Goal: Register for event/course

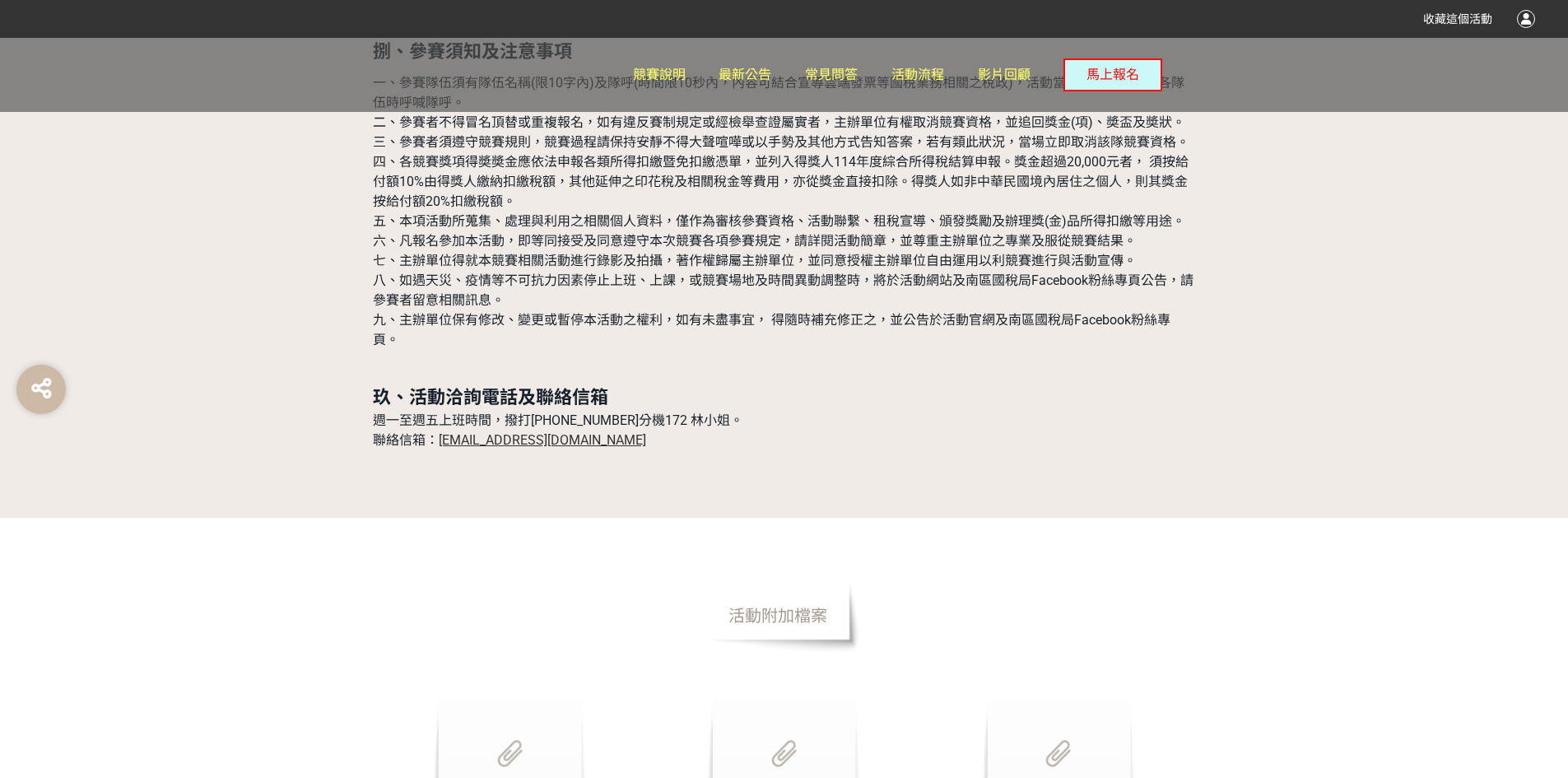
scroll to position [5131, 0]
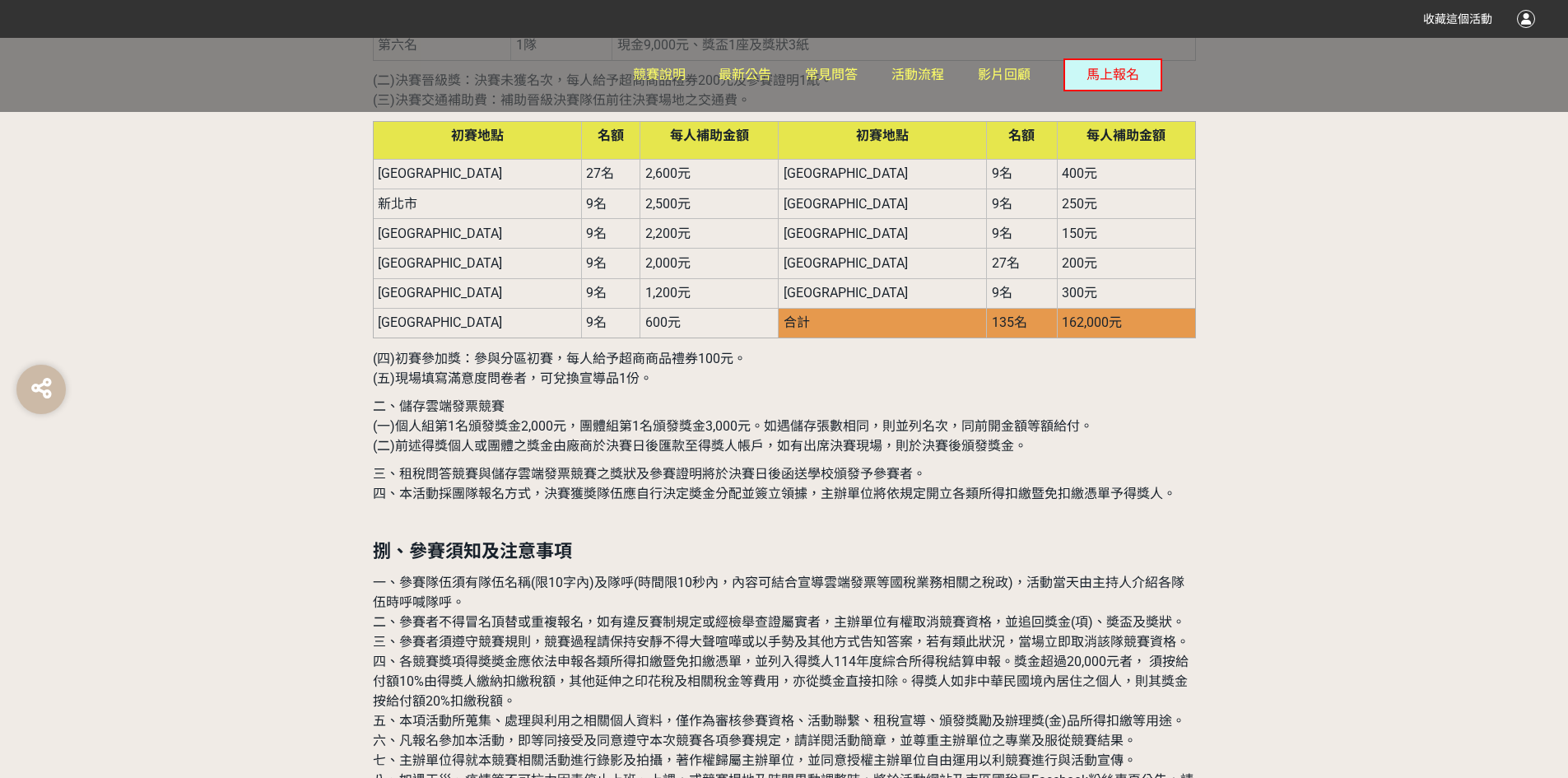
scroll to position [4636, 0]
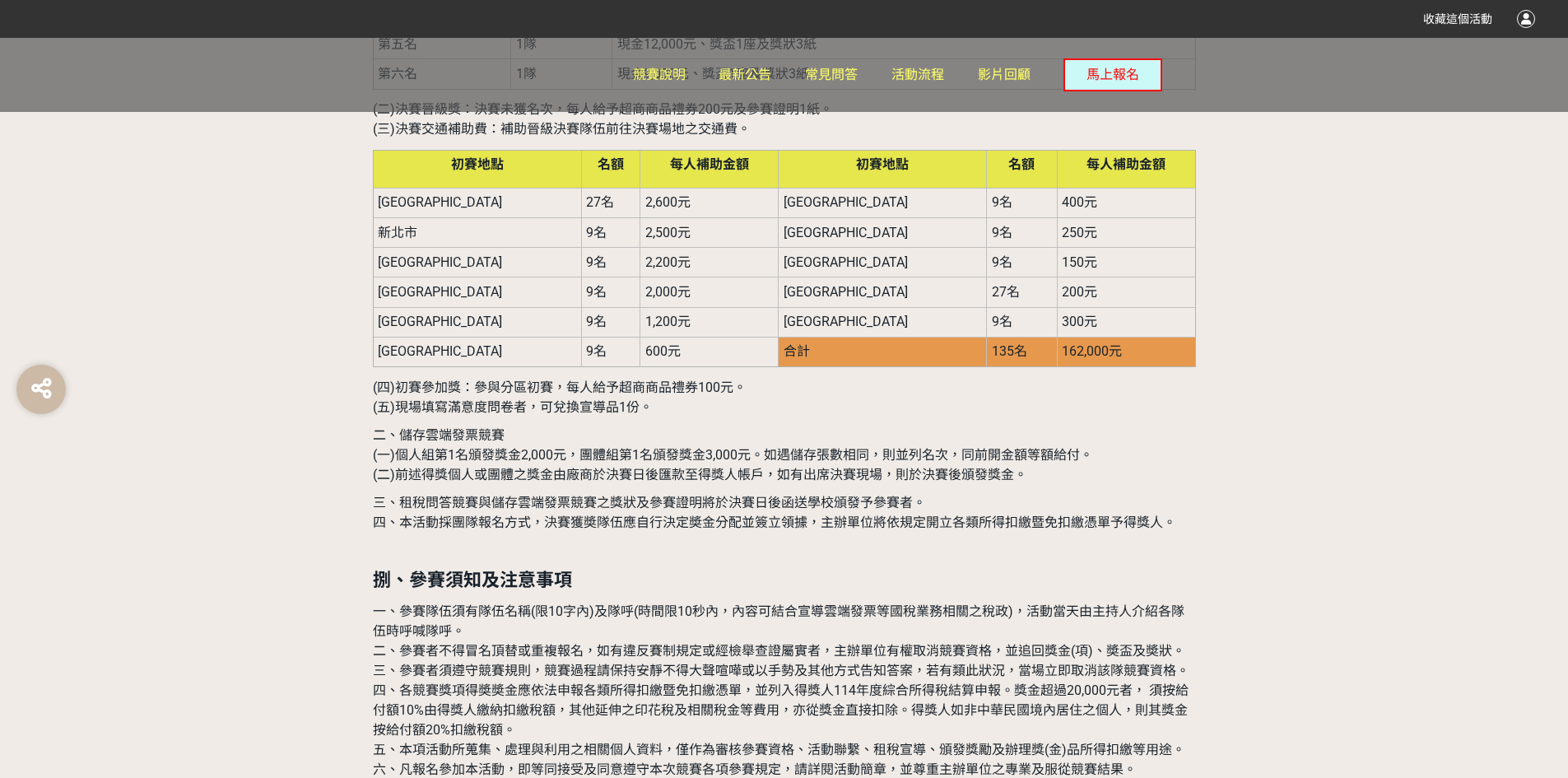
drag, startPoint x: 624, startPoint y: 510, endPoint x: 510, endPoint y: 420, distance: 145.2
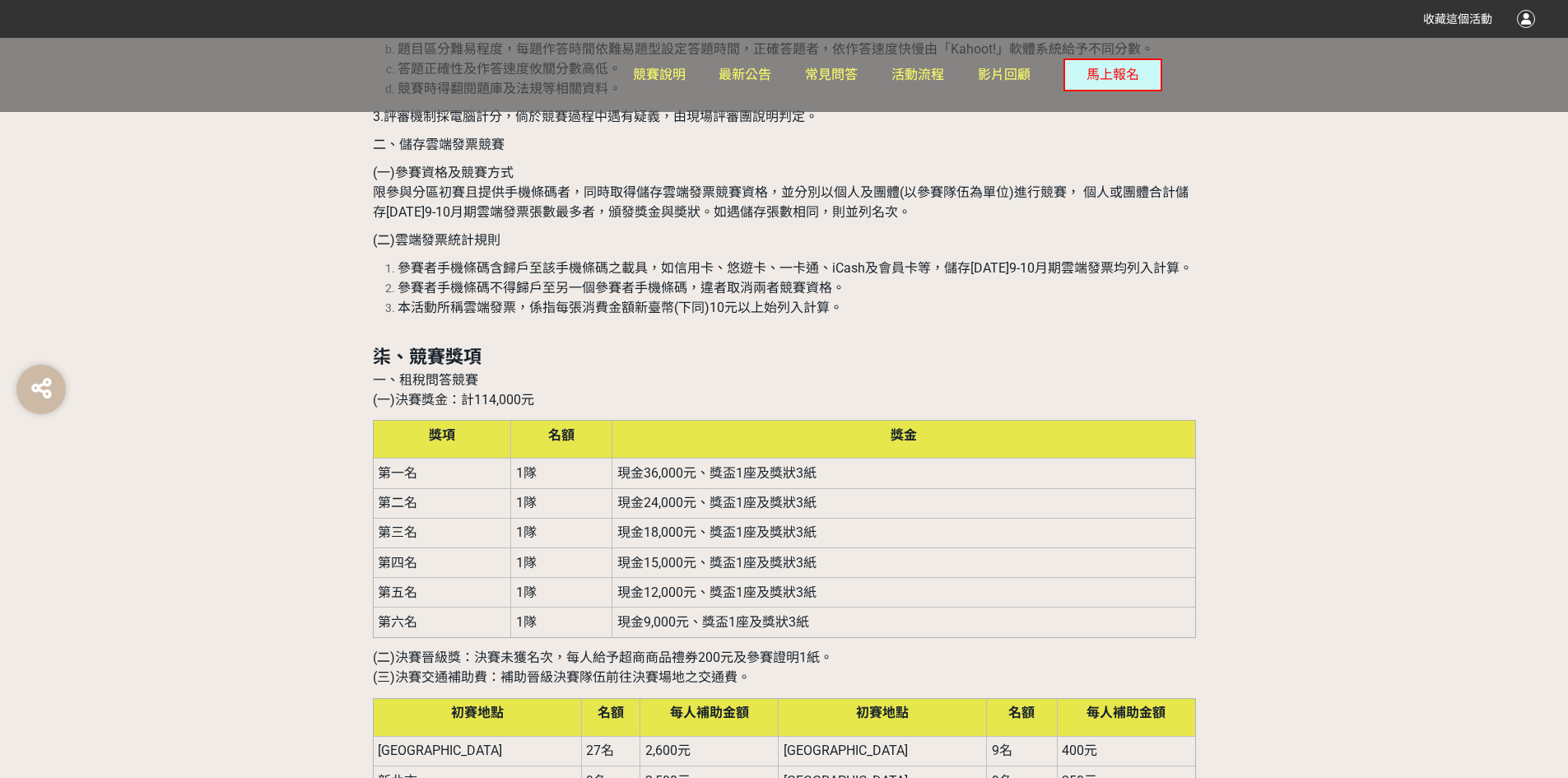
scroll to position [4060, 0]
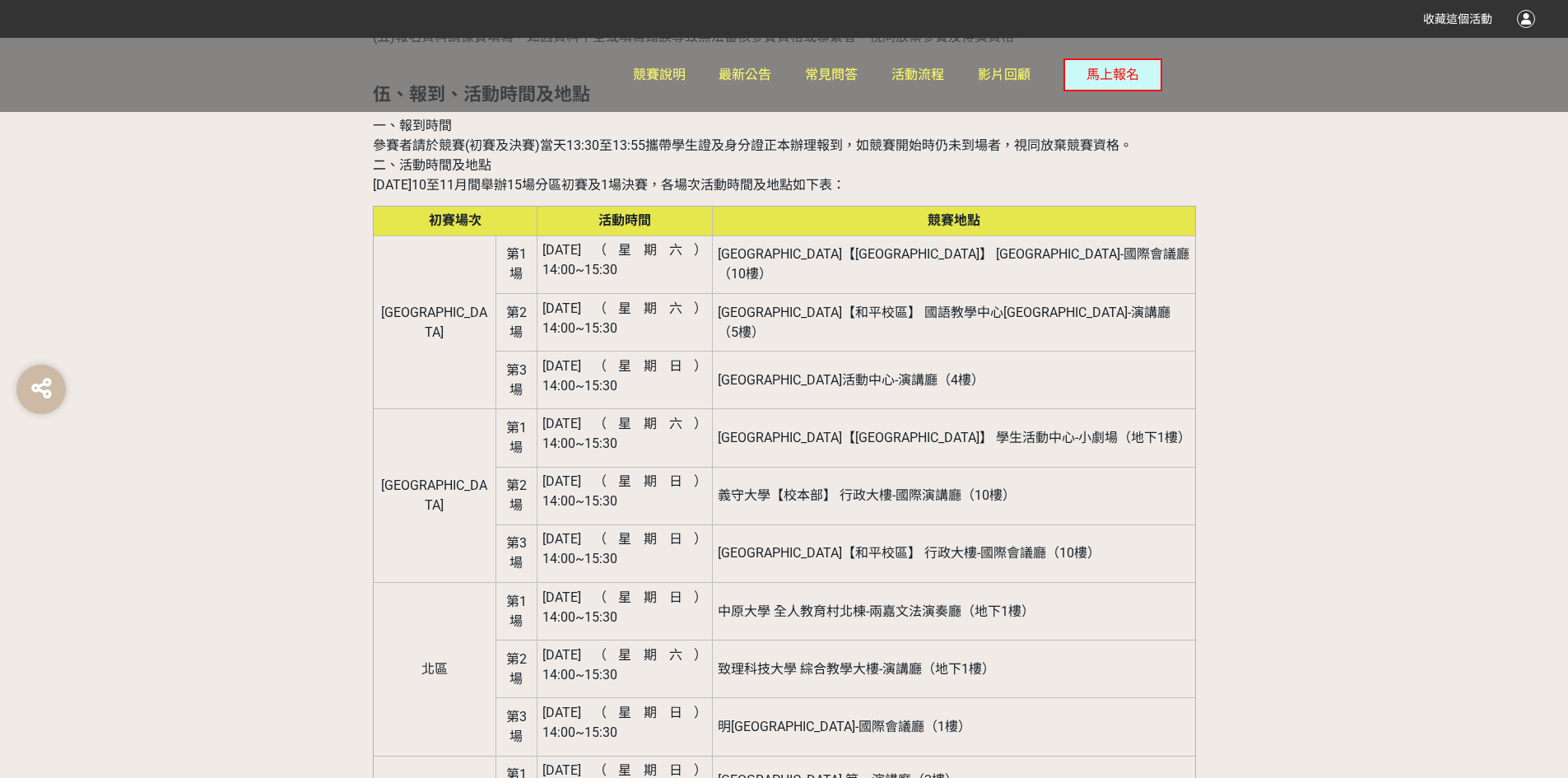
scroll to position [2085, 0]
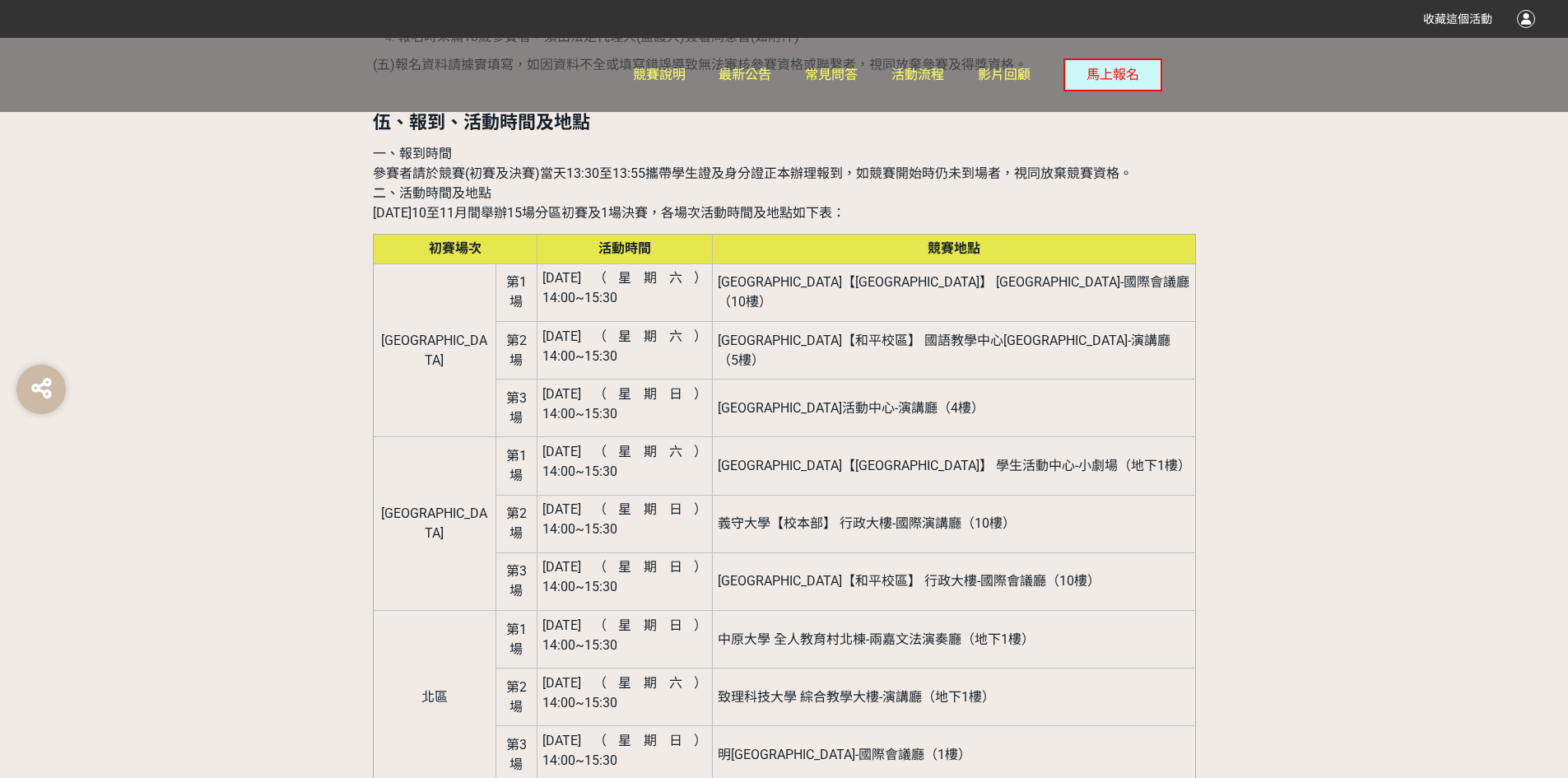
click at [588, 675] on span "[DATE]（星期六） 14:00~15:30" at bounding box center [625, 692] width 165 height 35
click at [614, 733] on span "[DATE]（星期日） 14:00~15:30" at bounding box center [625, 750] width 165 height 35
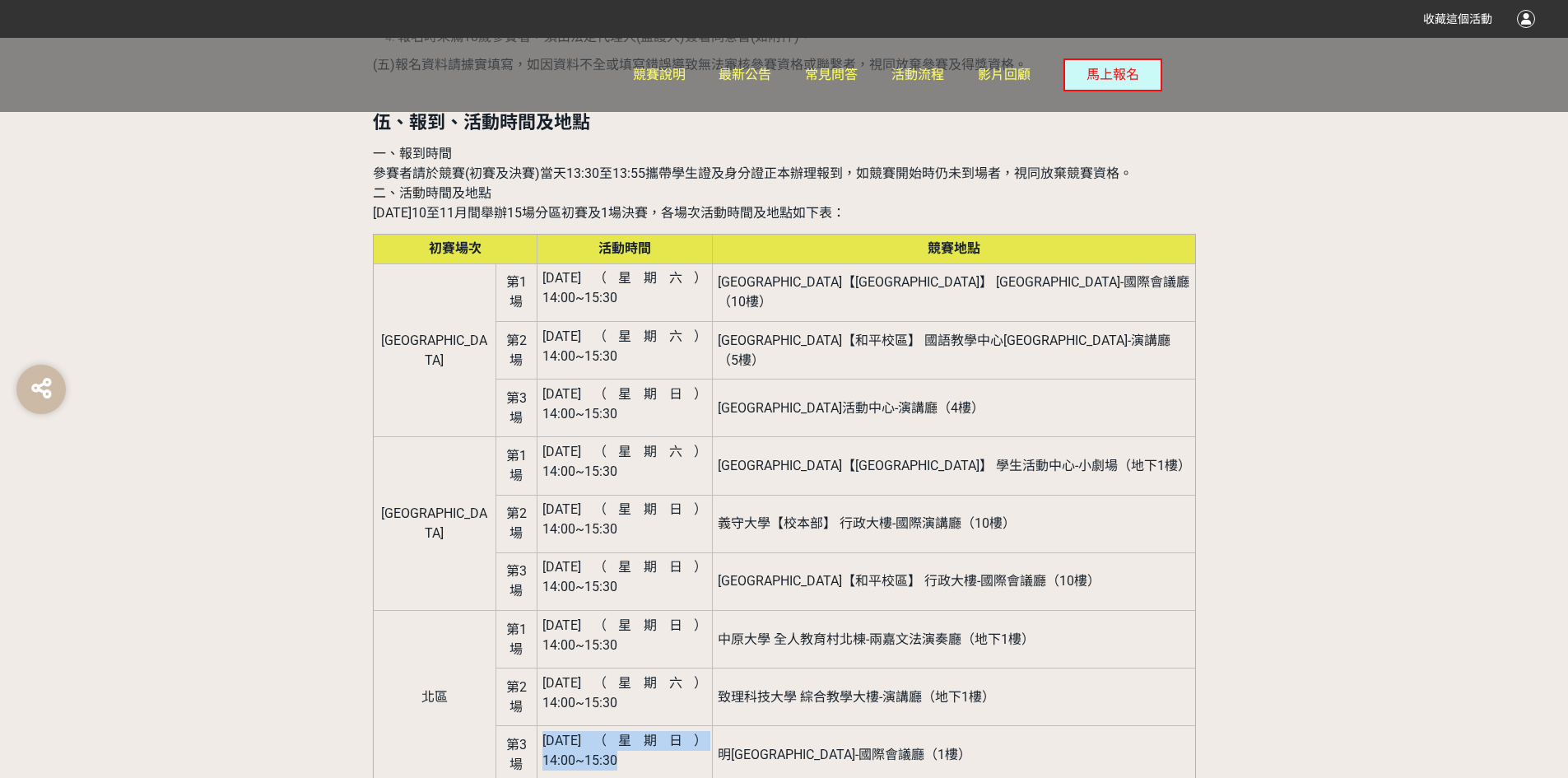
click at [614, 733] on span "[DATE]（星期日） 14:00~15:30" at bounding box center [625, 750] width 165 height 35
click at [607, 675] on span "[DATE]（星期六） 14:00~15:30" at bounding box center [625, 692] width 165 height 35
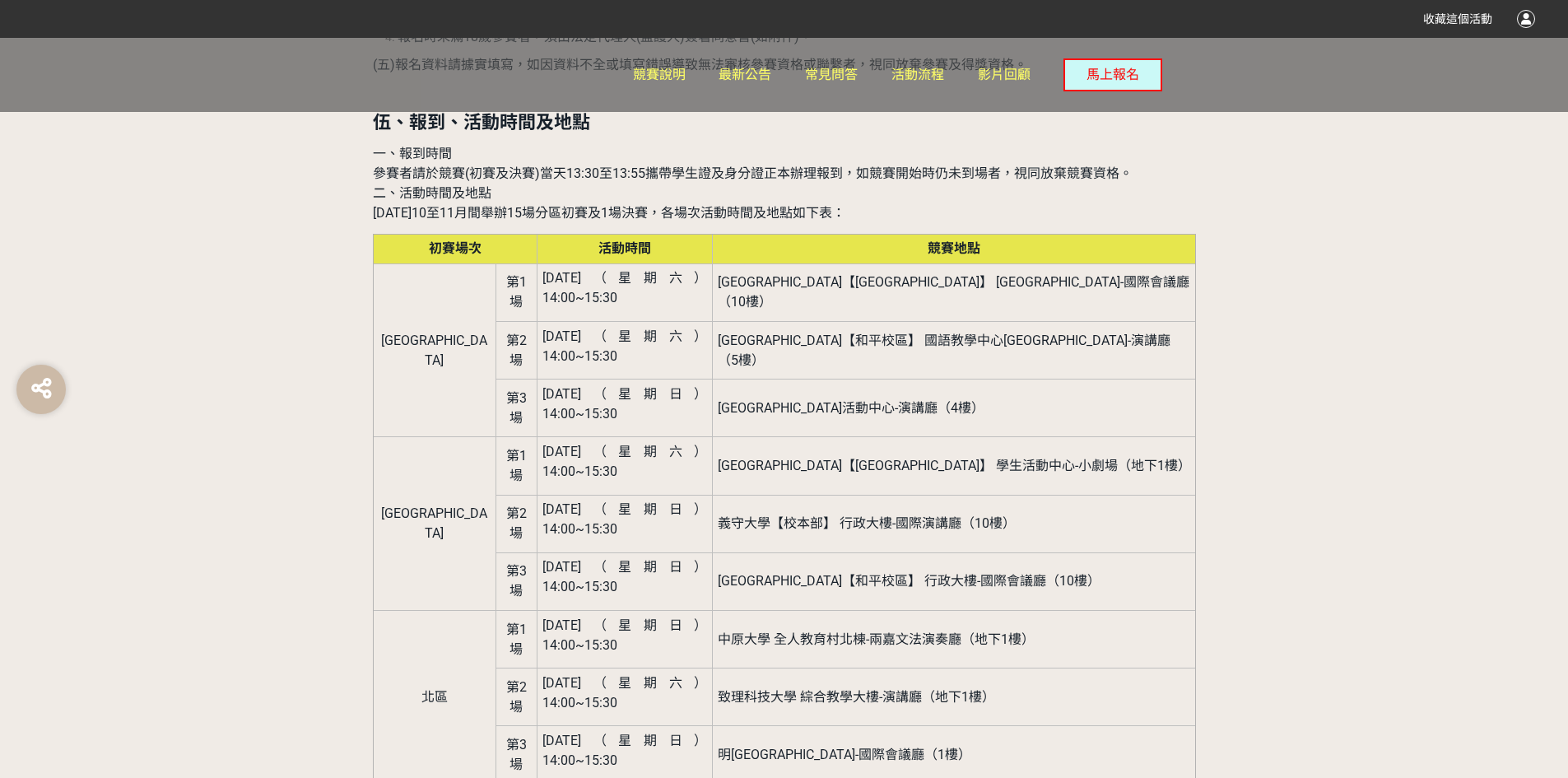
click at [825, 746] on span "明[GEOGRAPHIC_DATA]-國際會議廳（1樓）" at bounding box center [844, 754] width 253 height 15
click at [665, 731] on p "[DATE]（星期日） 14:00~15:30" at bounding box center [625, 750] width 165 height 39
click at [665, 733] on span "[DATE]（星期日） 14:00~15:30" at bounding box center [625, 750] width 165 height 35
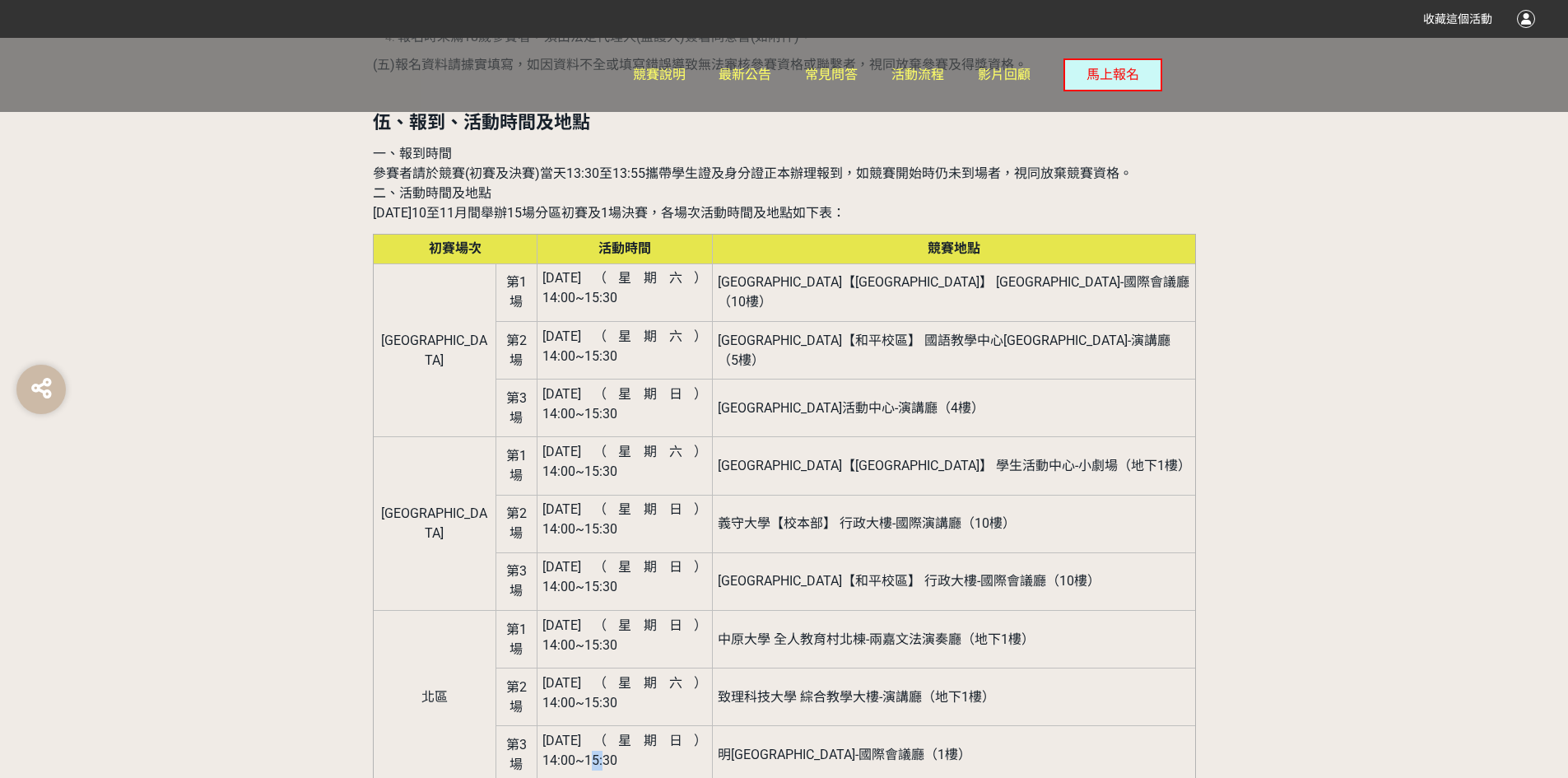
click at [665, 733] on span "[DATE]（星期日） 14:00~15:30" at bounding box center [625, 750] width 165 height 35
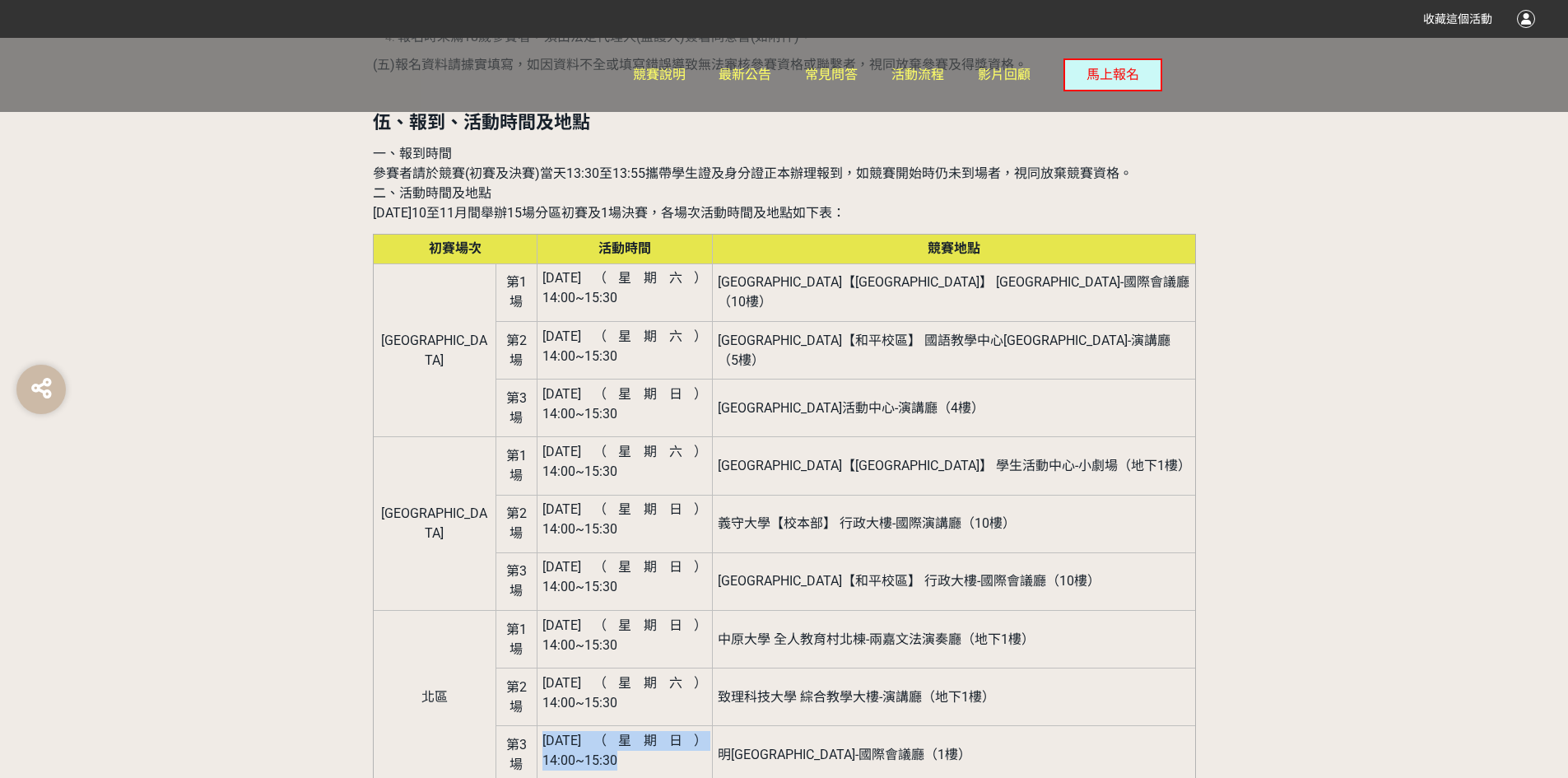
click at [665, 733] on span "[DATE]（星期日） 14:00~15:30" at bounding box center [625, 750] width 165 height 35
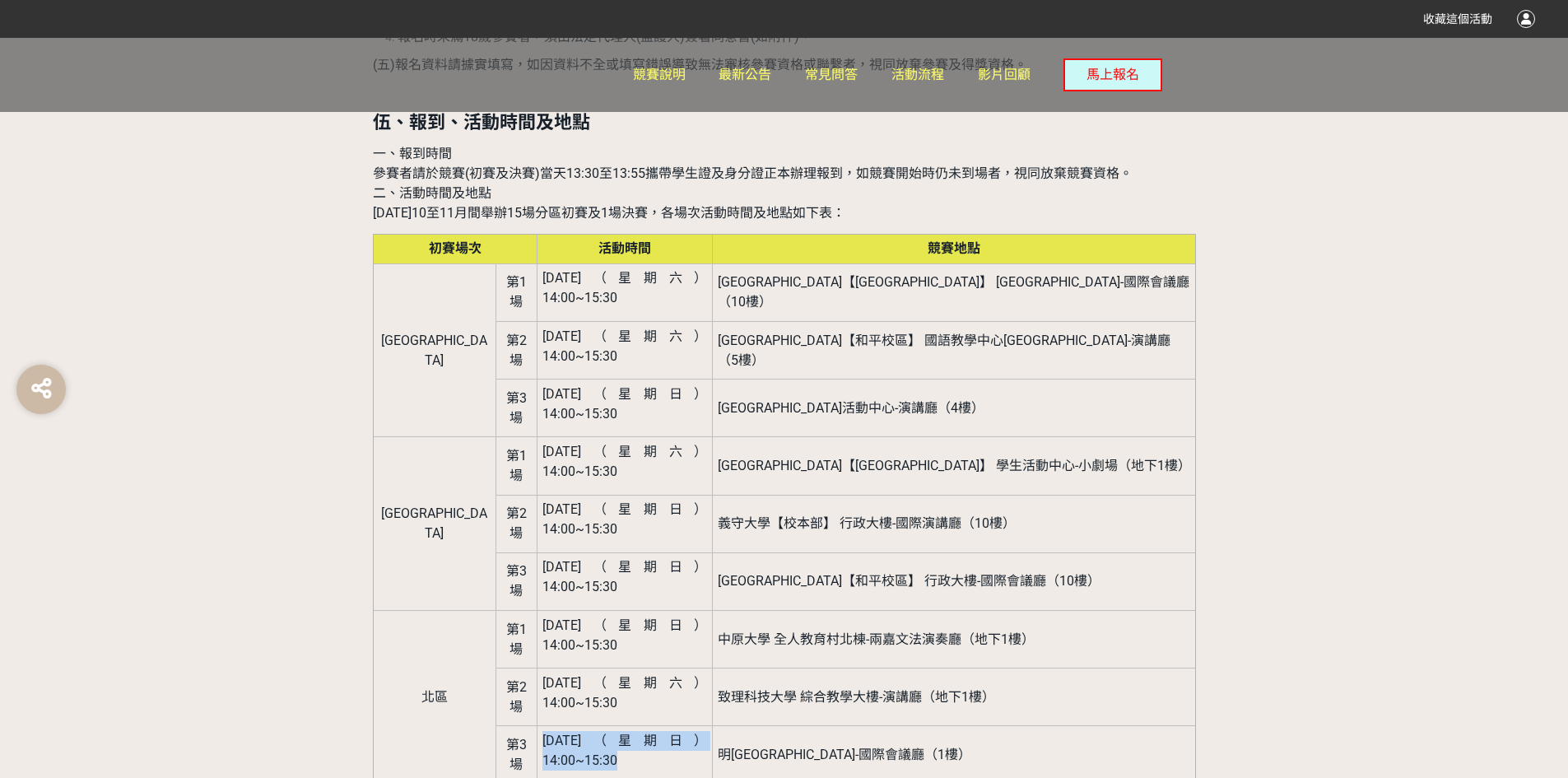
click at [665, 733] on span "[DATE]（星期日） 14:00~15:30" at bounding box center [625, 750] width 165 height 35
click at [650, 733] on span "[DATE]（星期日） 14:00~15:30" at bounding box center [625, 750] width 165 height 35
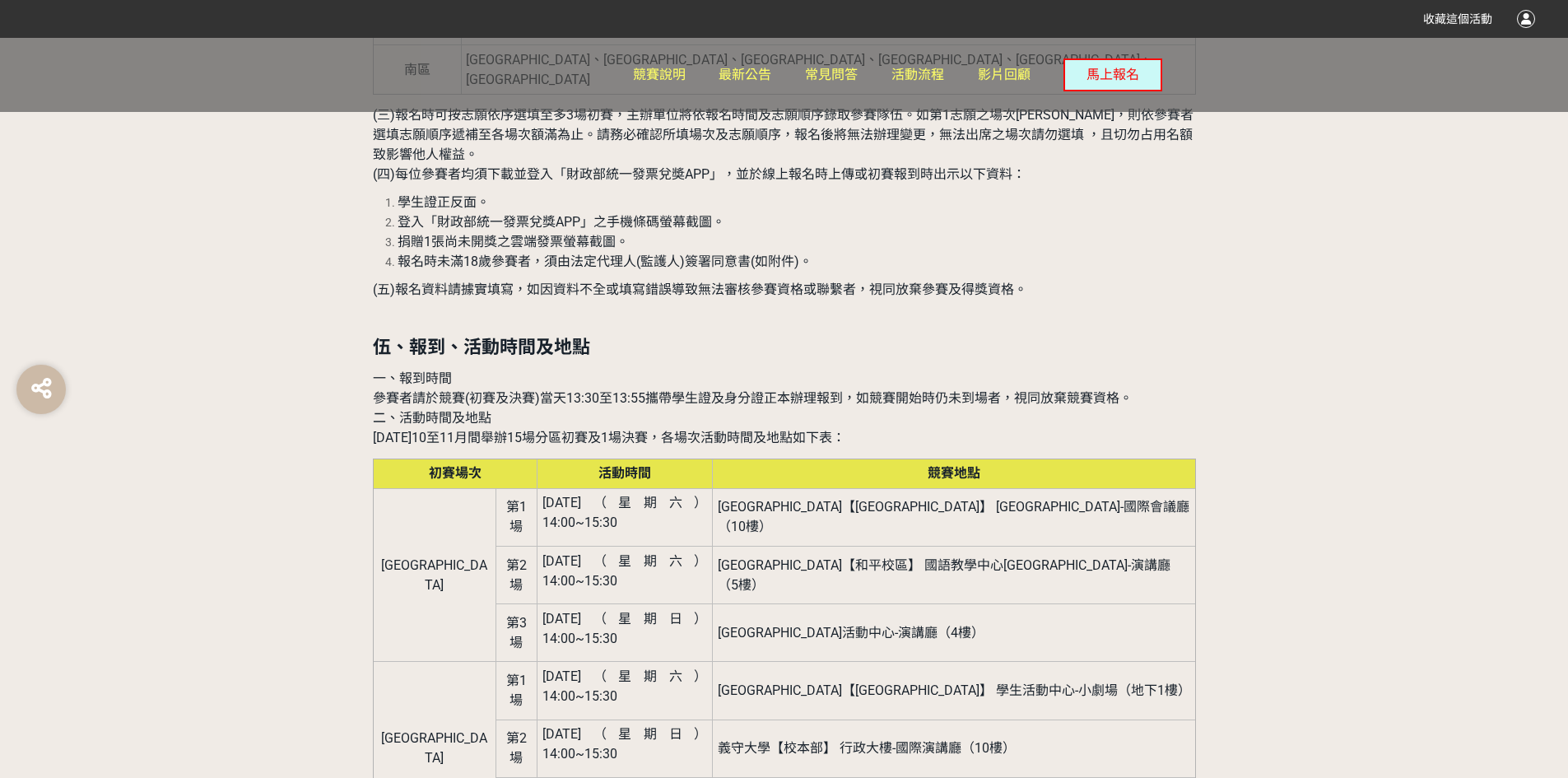
scroll to position [1838, 0]
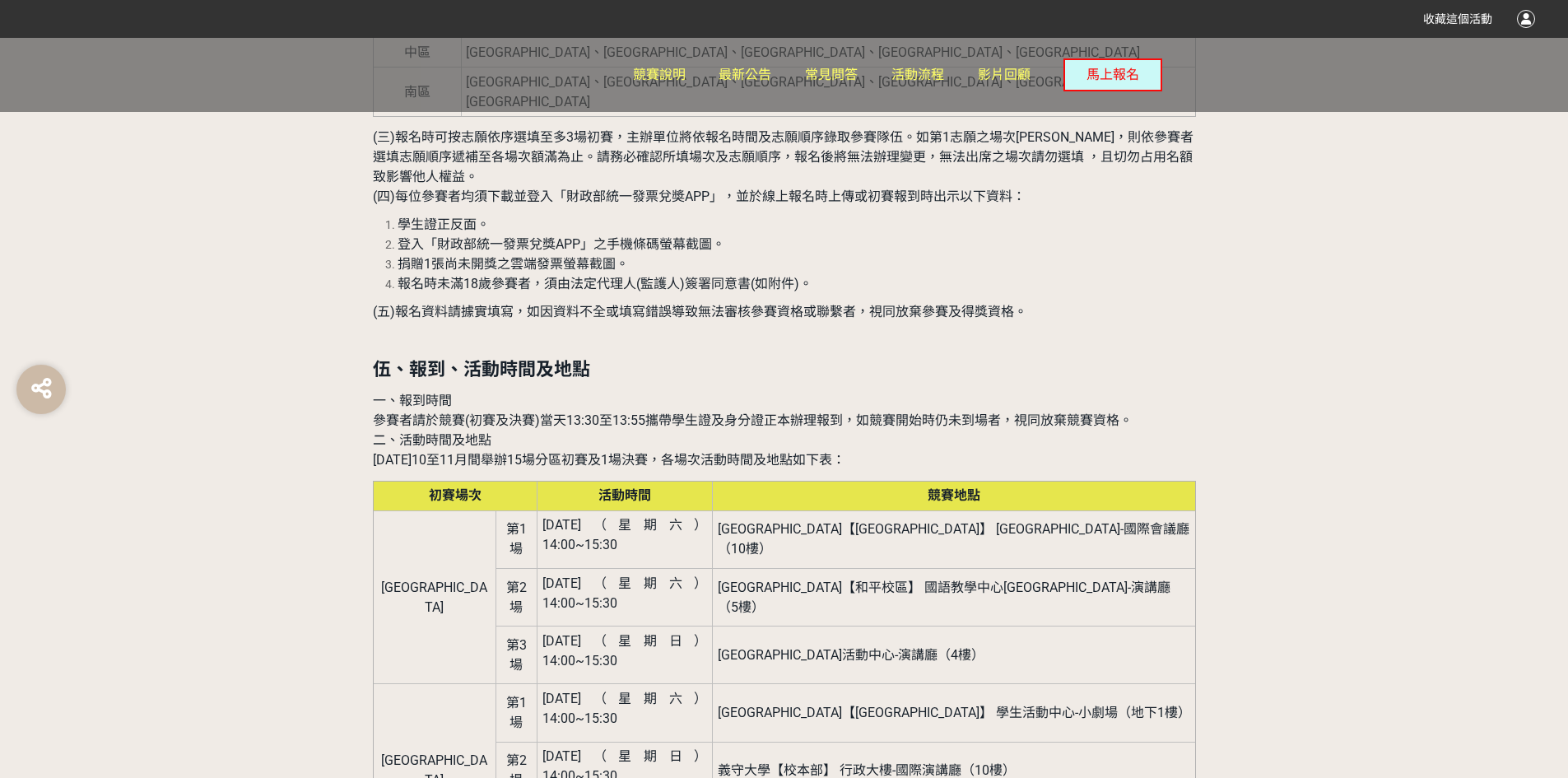
click at [650, 627] on td "[DATE]（星期日） 14:00~15:30" at bounding box center [625, 656] width 175 height 57
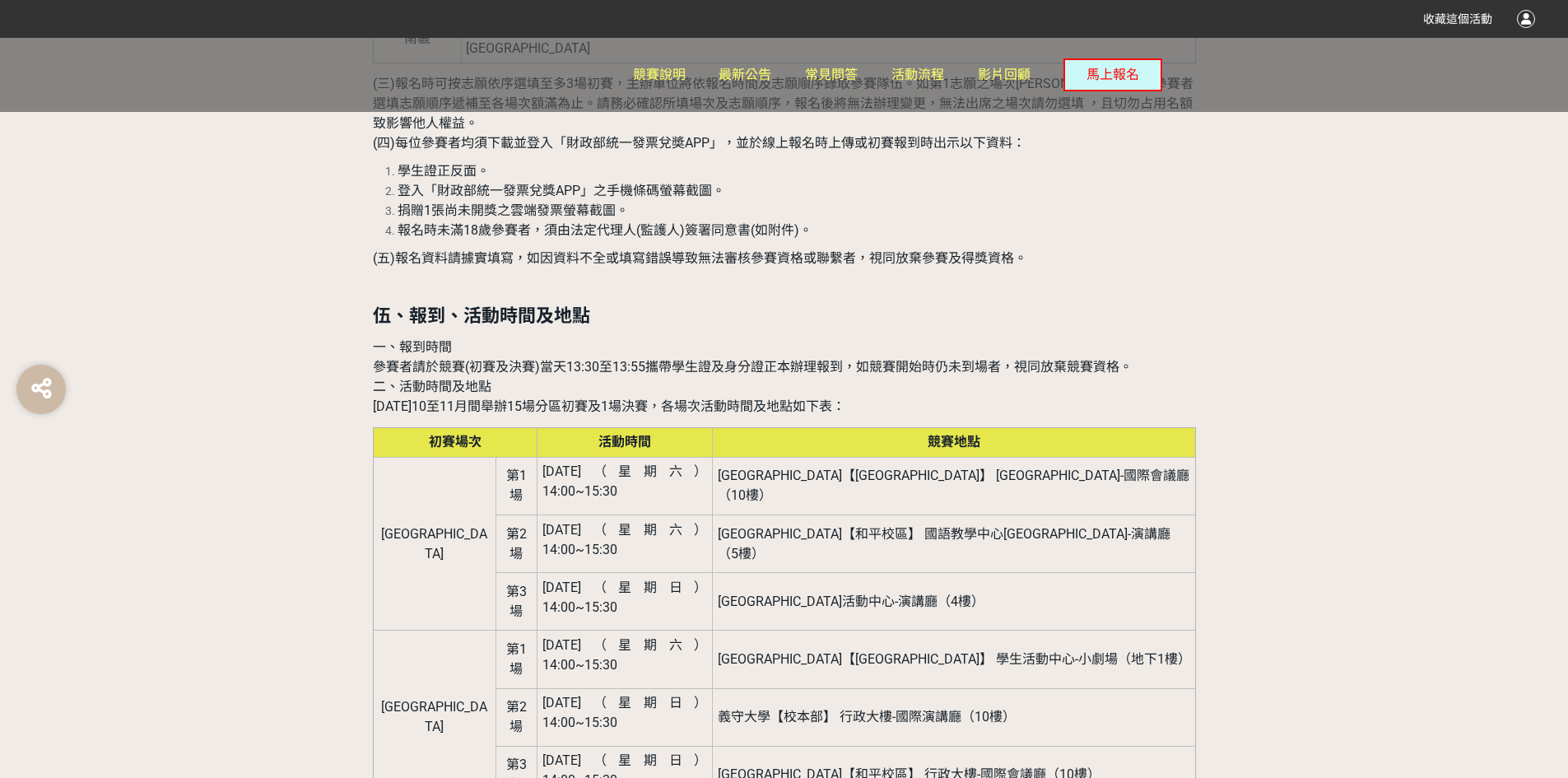
scroll to position [1920, 0]
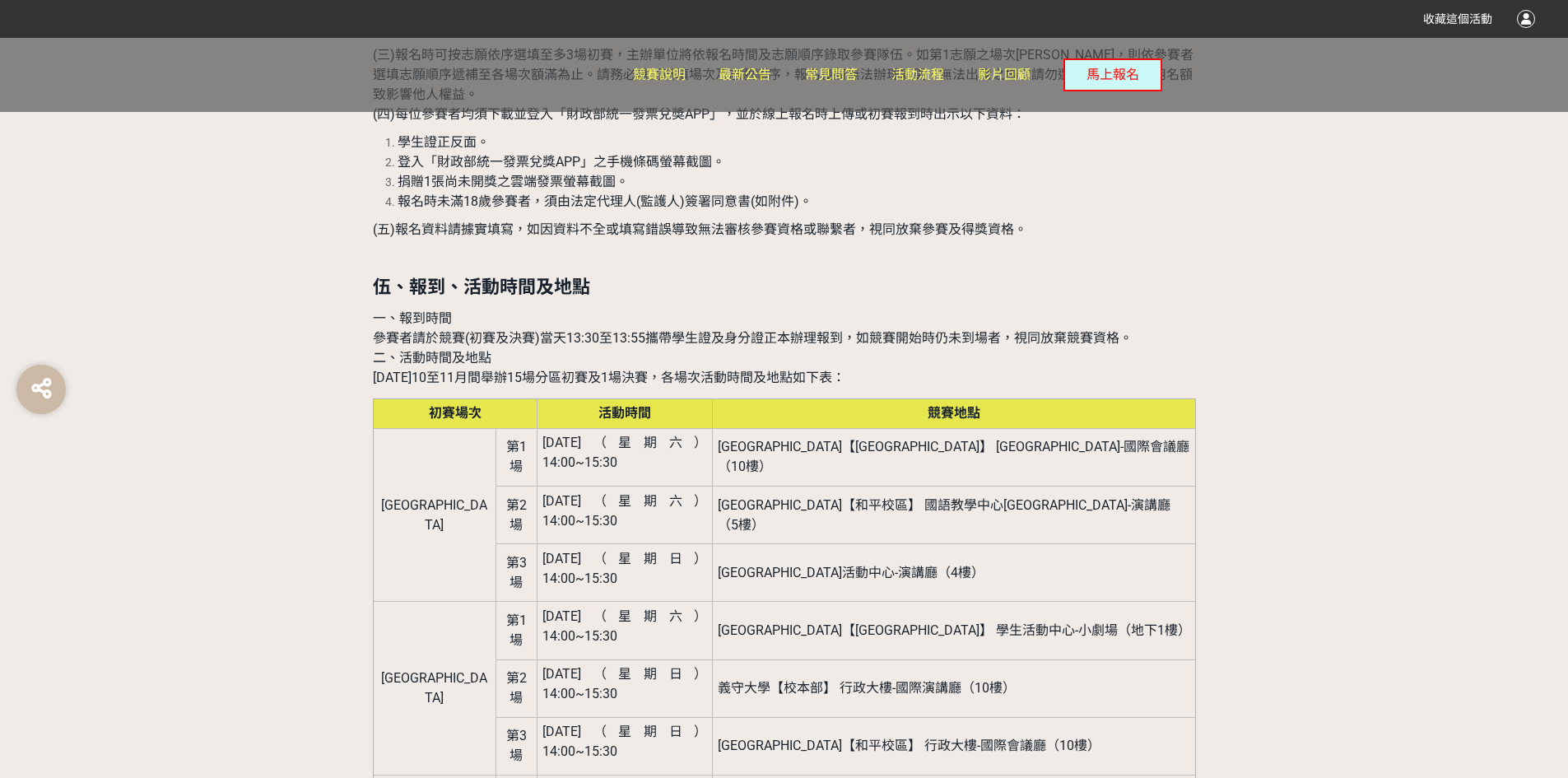
drag, startPoint x: 507, startPoint y: 633, endPoint x: 580, endPoint y: 633, distance: 73.0
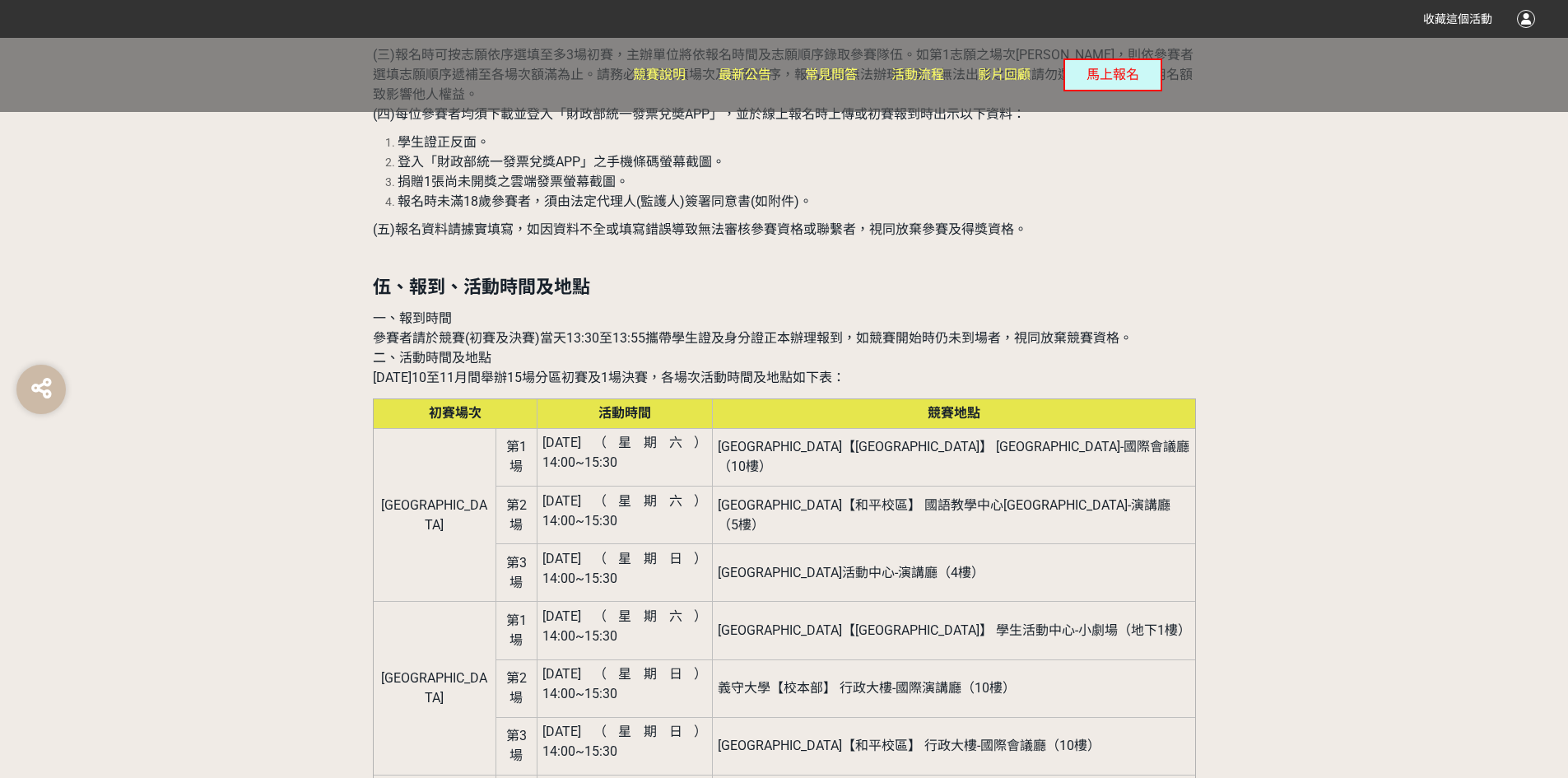
drag, startPoint x: 577, startPoint y: 633, endPoint x: 589, endPoint y: 626, distance: 13.9
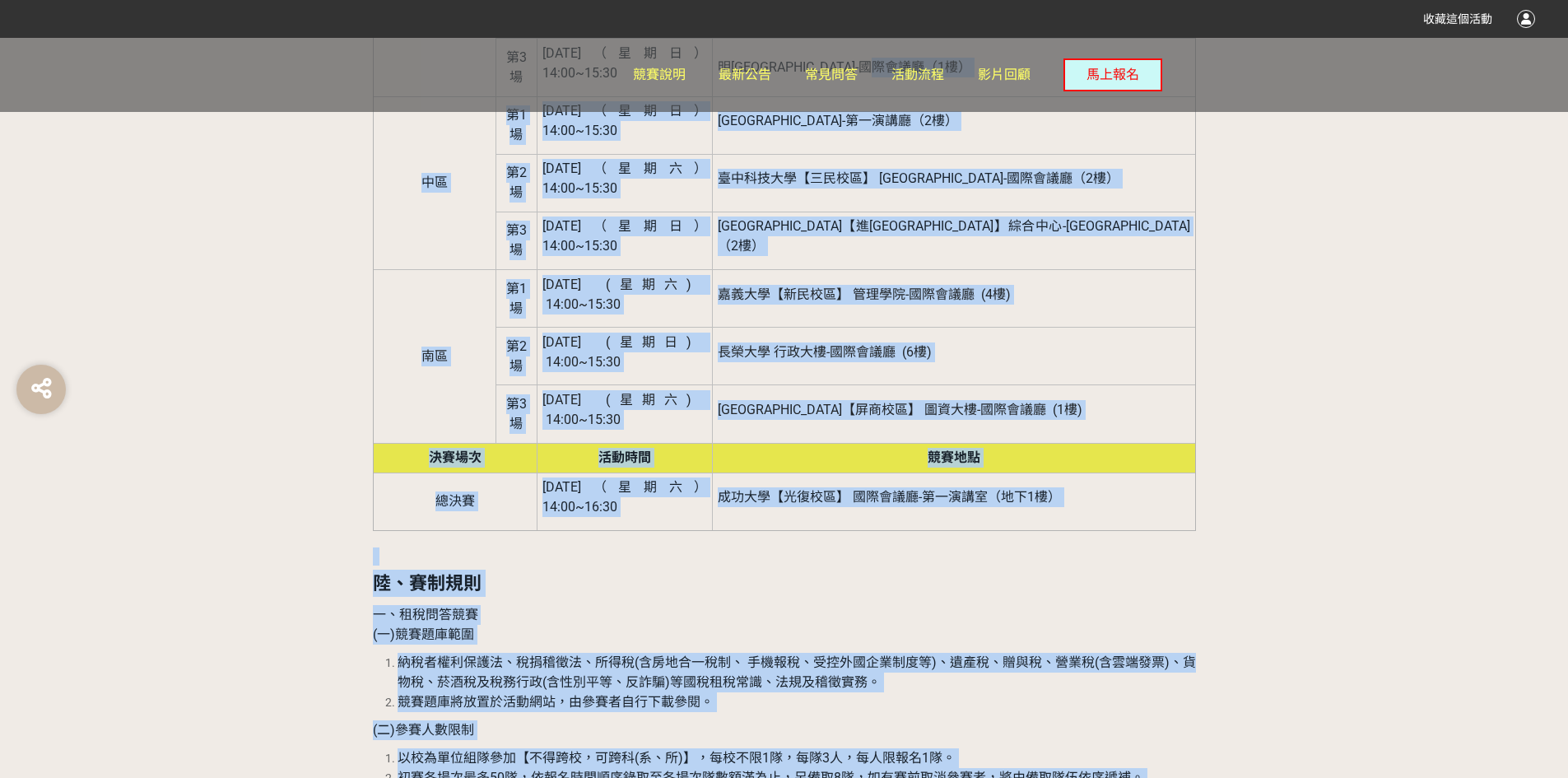
drag, startPoint x: 1000, startPoint y: 633, endPoint x: 874, endPoint y: 494, distance: 187.6
click at [876, 499] on div "壹、活動目的 透過舉辦「全國租稅達人爭霸賽」租稅問答競賽，讓全國高中(職)以上學生於競賽過程中汲取租稅知識，建立正確納稅觀念及瞭解統一發票相關規定，另透過雲端…" at bounding box center [784, 603] width 823 height 4496
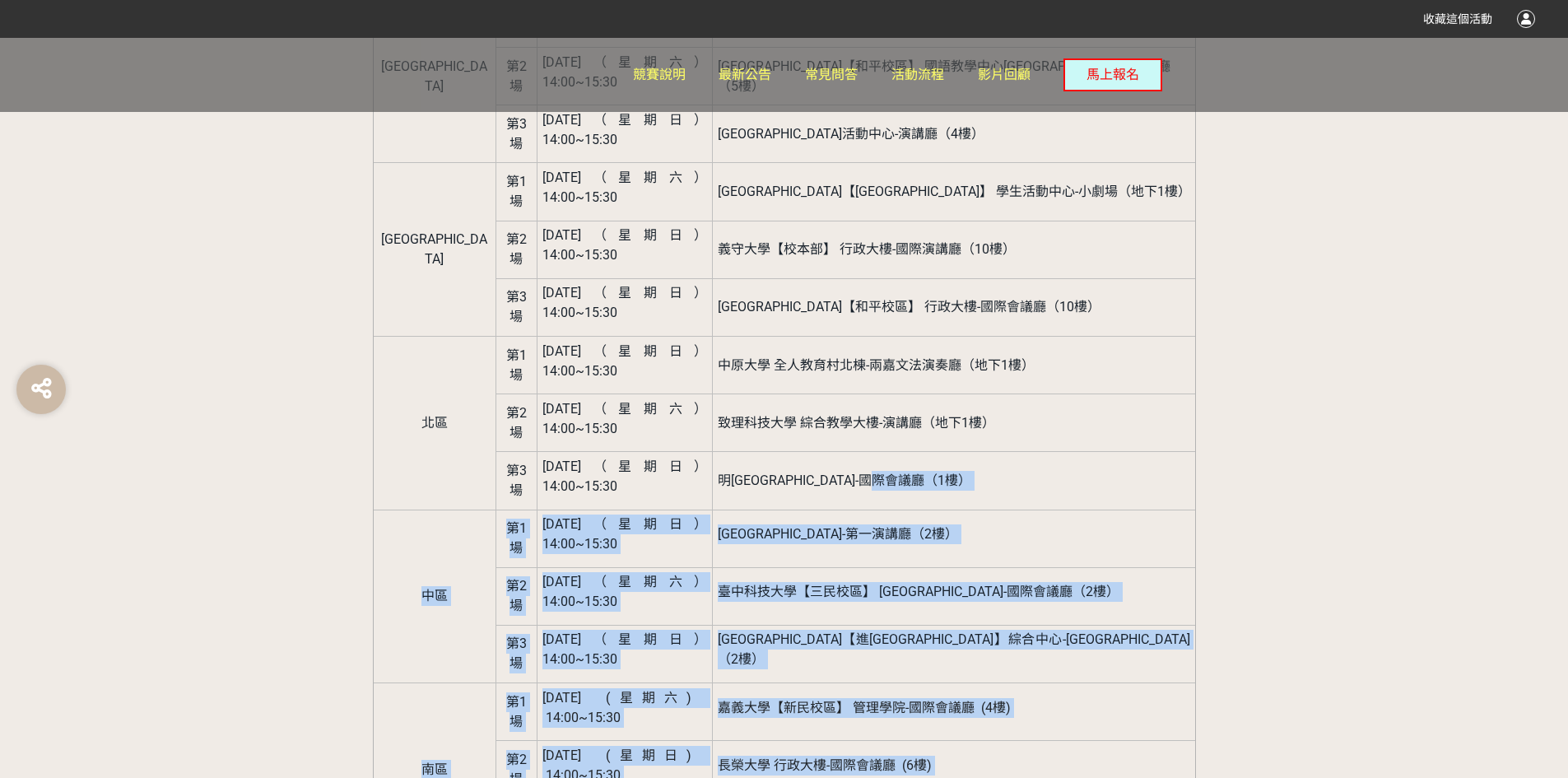
scroll to position [2113, 0]
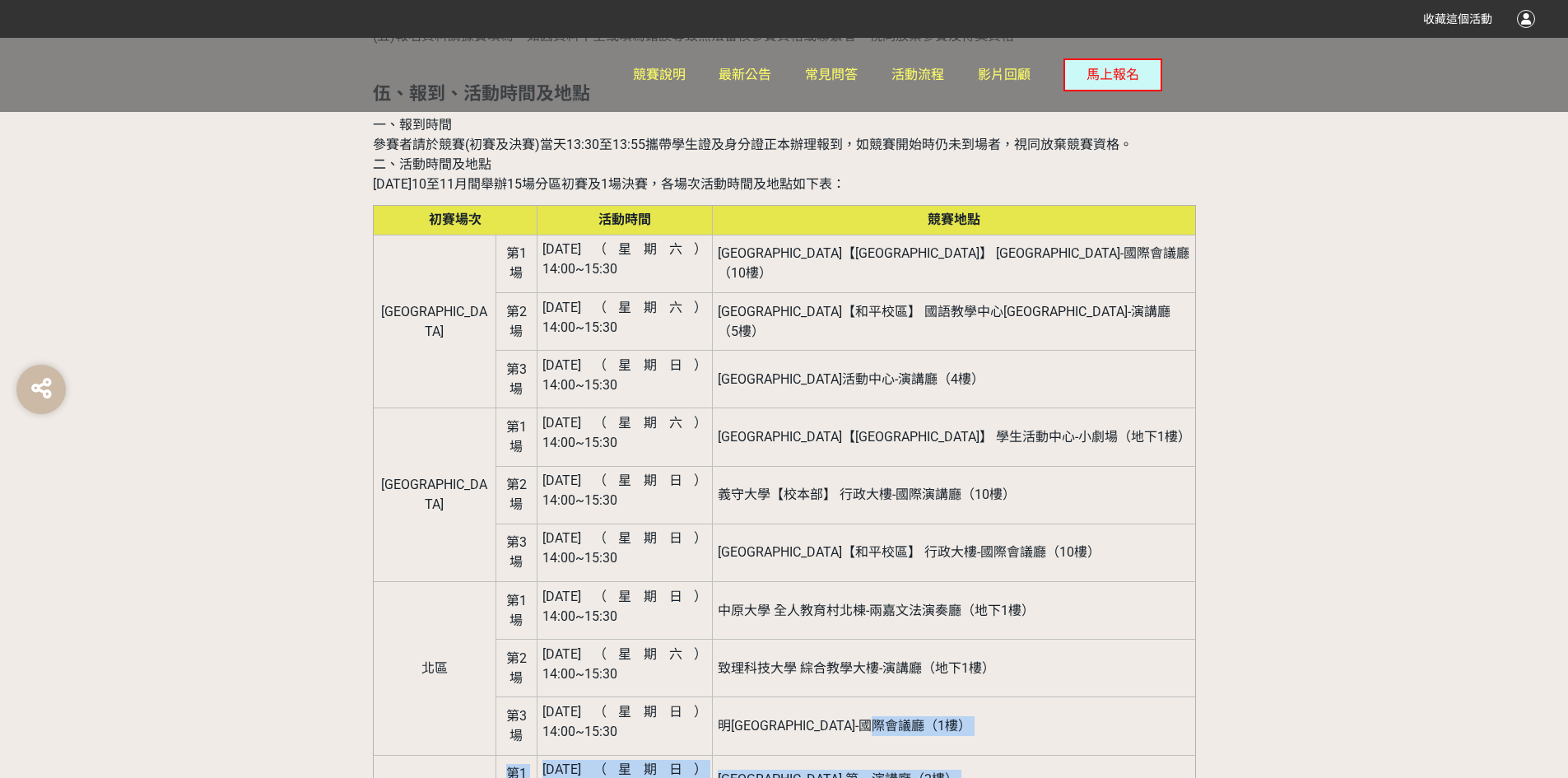
click at [876, 755] on td "[GEOGRAPHIC_DATA]-第一演講廳（2樓）" at bounding box center [954, 784] width 483 height 57
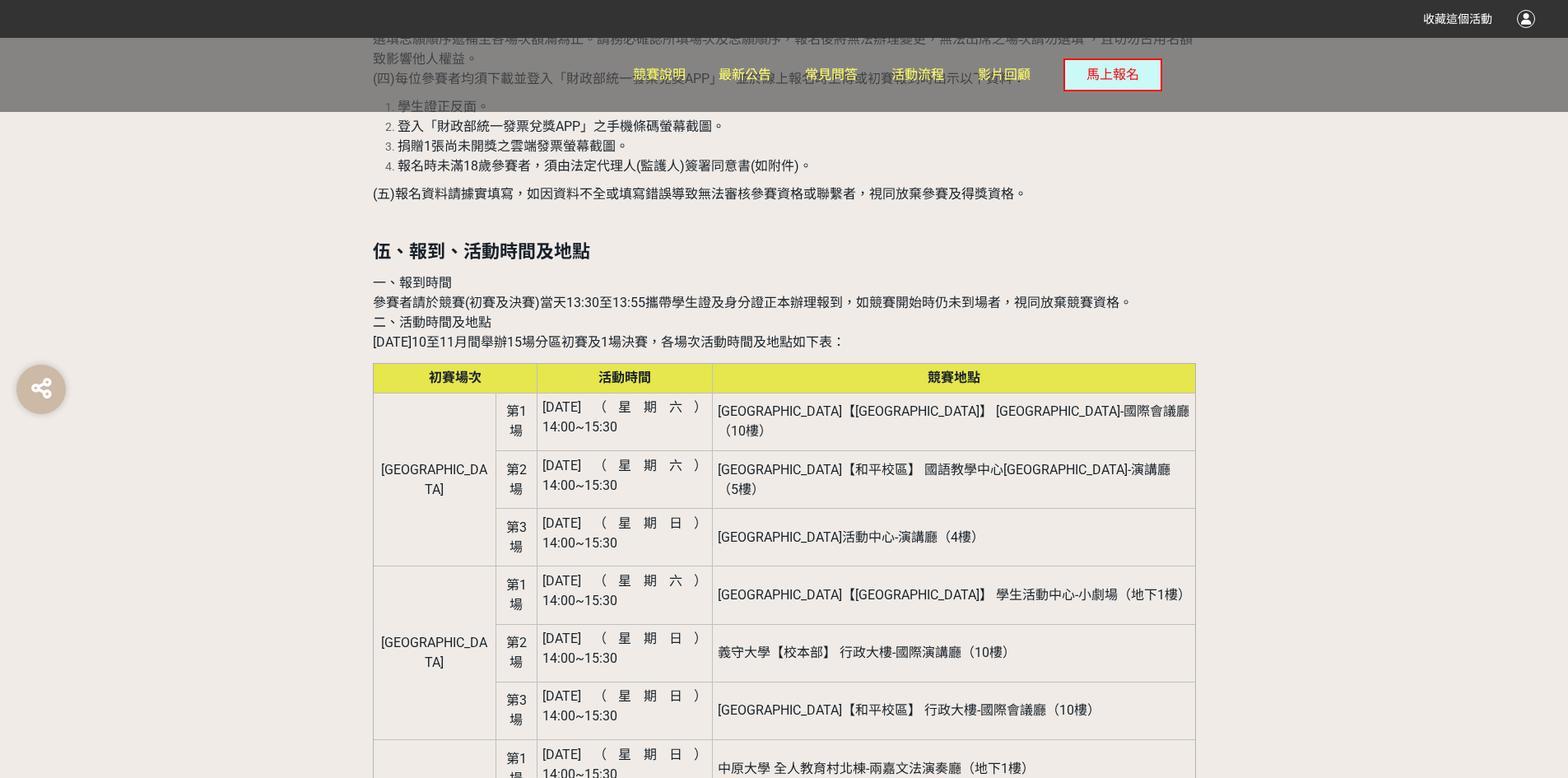
scroll to position [1949, 0]
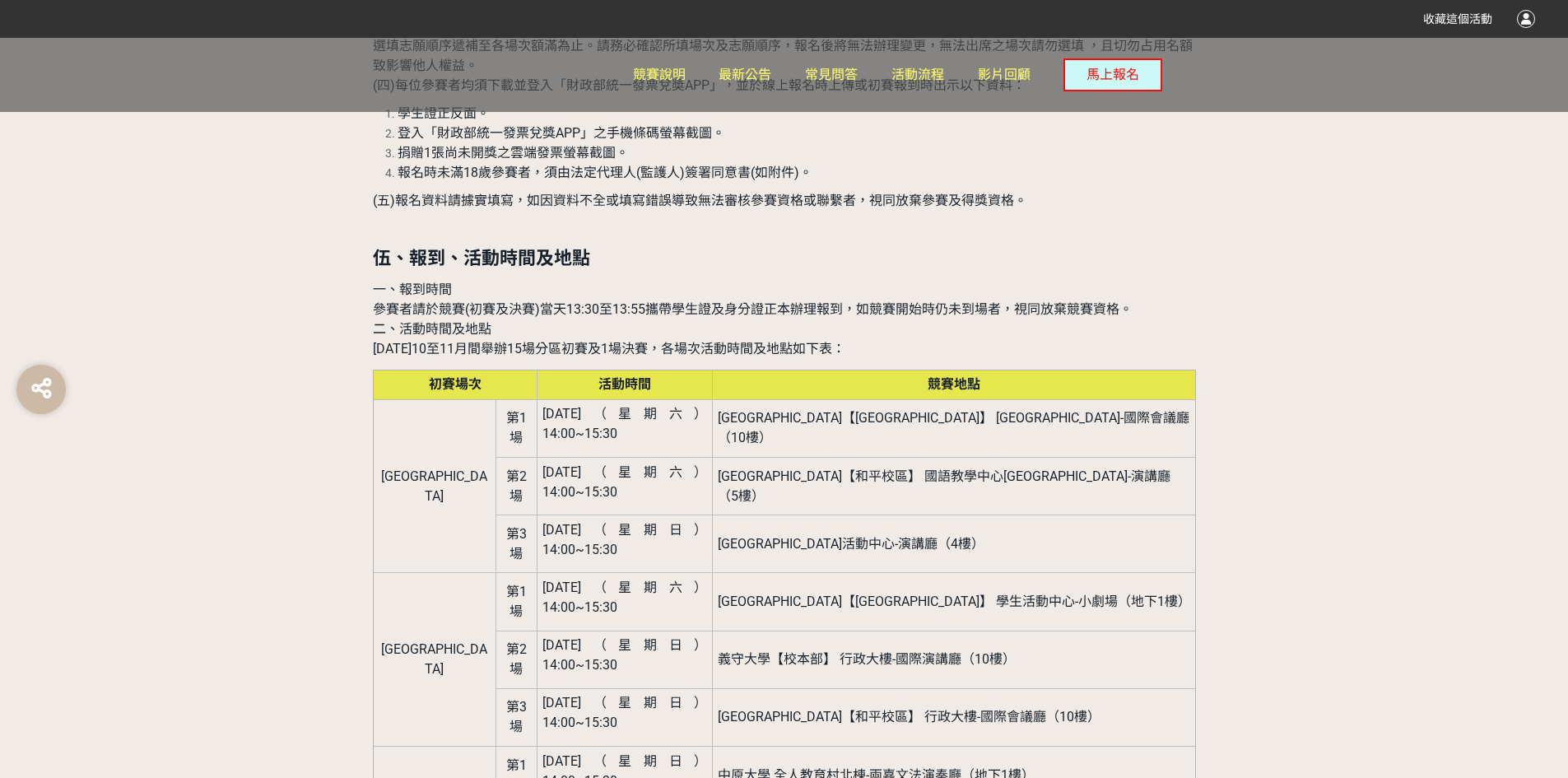
drag, startPoint x: 404, startPoint y: 670, endPoint x: 509, endPoint y: 539, distance: 167.9
drag, startPoint x: 539, startPoint y: 723, endPoint x: 543, endPoint y: 704, distance: 19.4
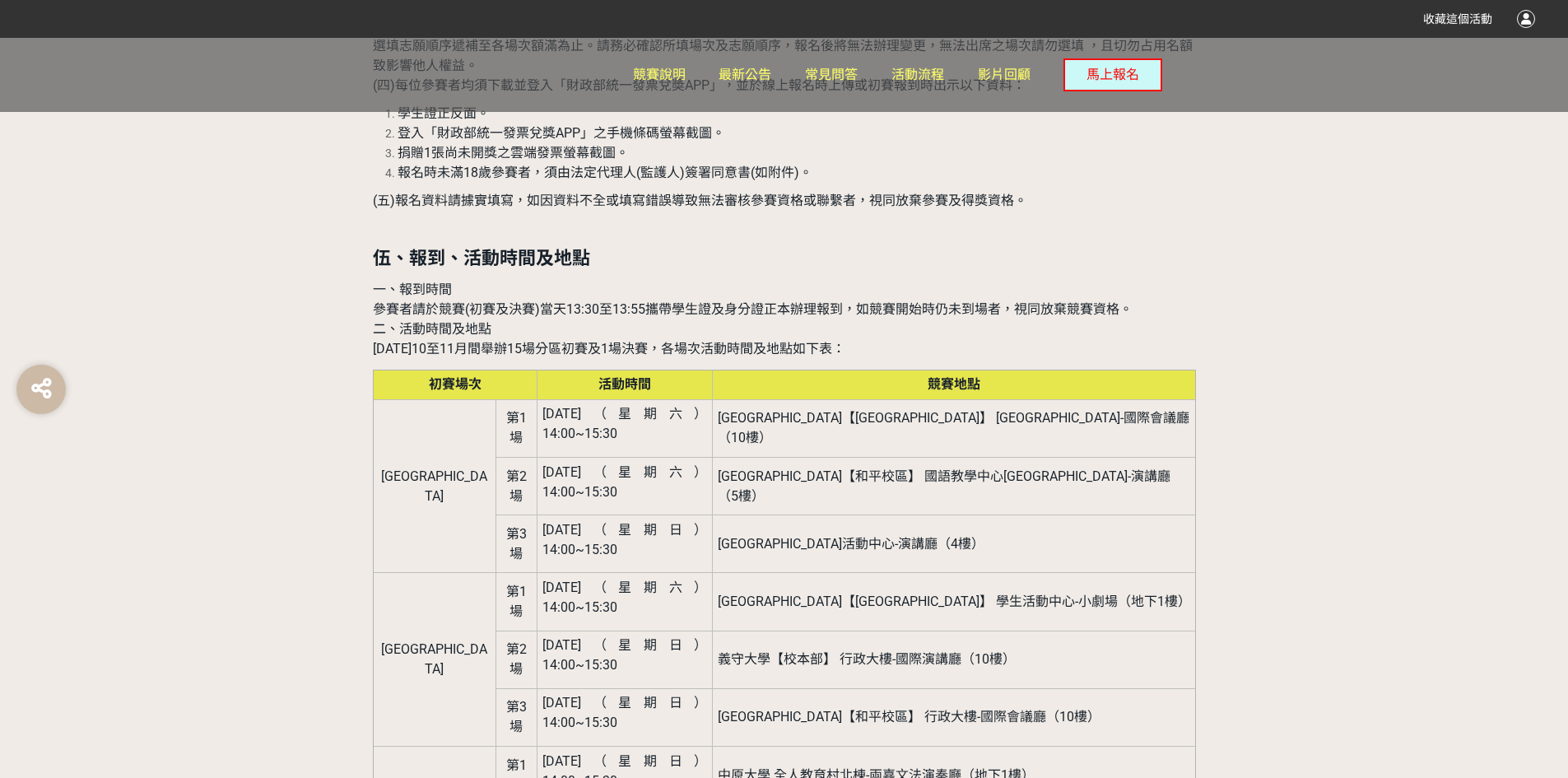
click at [870, 746] on td "中原大學 全人教育村北棟-兩嘉文法演奏廳（地下1樓）" at bounding box center [954, 774] width 483 height 57
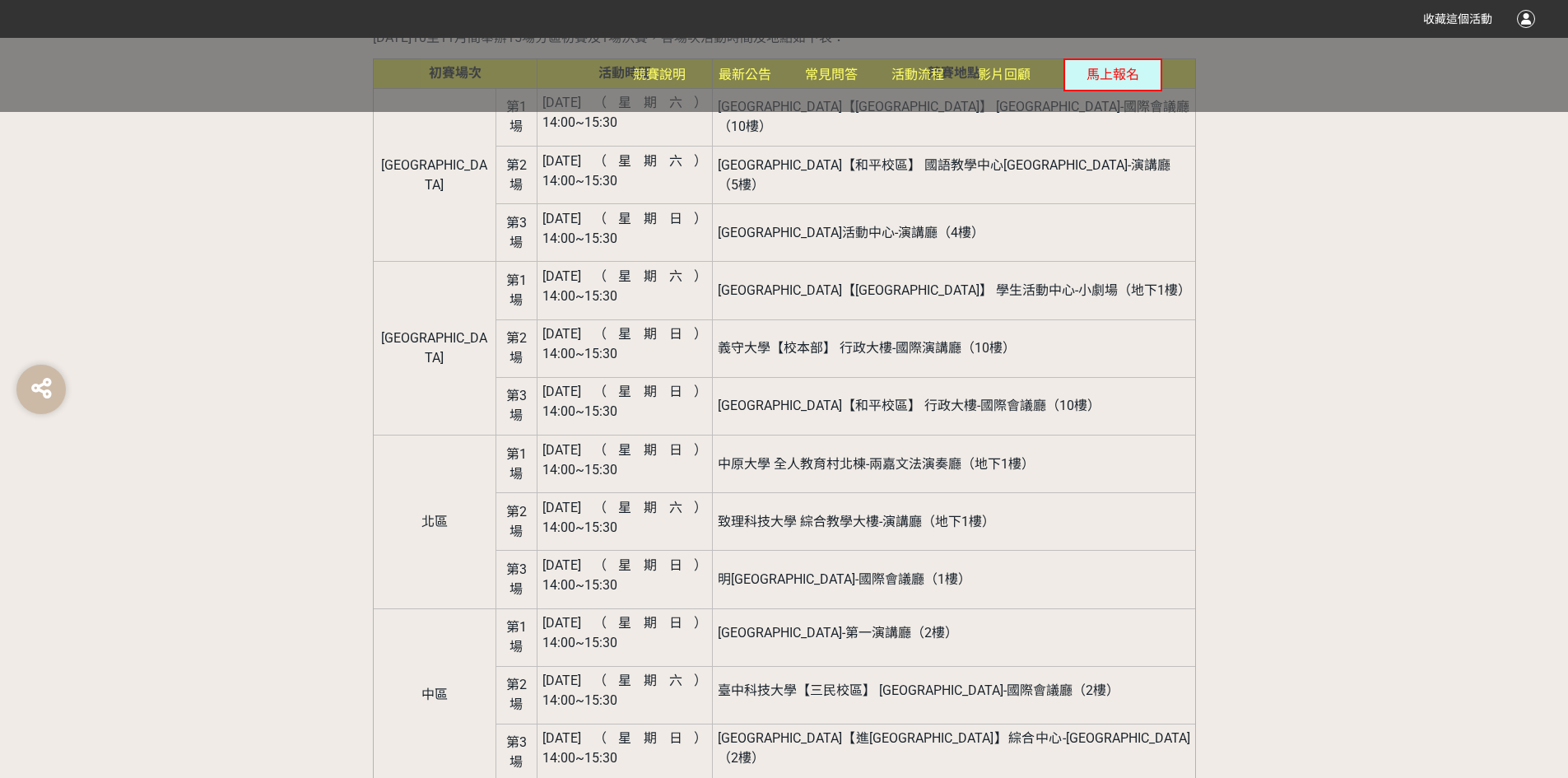
scroll to position [2047, 0]
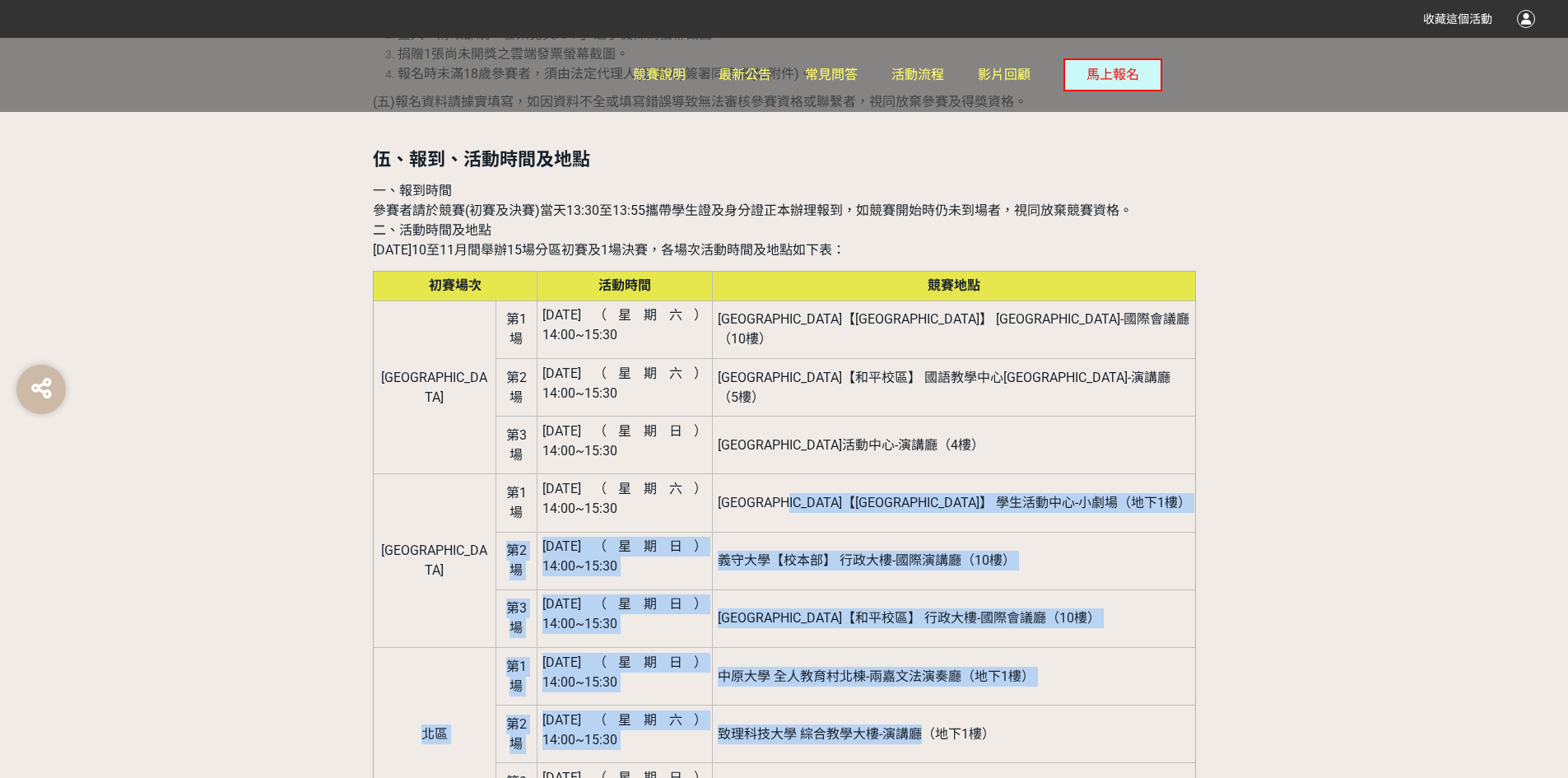
drag, startPoint x: 969, startPoint y: 481, endPoint x: 816, endPoint y: 264, distance: 265.5
click at [852, 300] on tbody "[GEOGRAPHIC_DATA] [DATE]（星期六） 14:00~15:30 [GEOGRAPHIC_DATA]【[GEOGRAPHIC_DATA]】 …" at bounding box center [784, 777] width 823 height 954
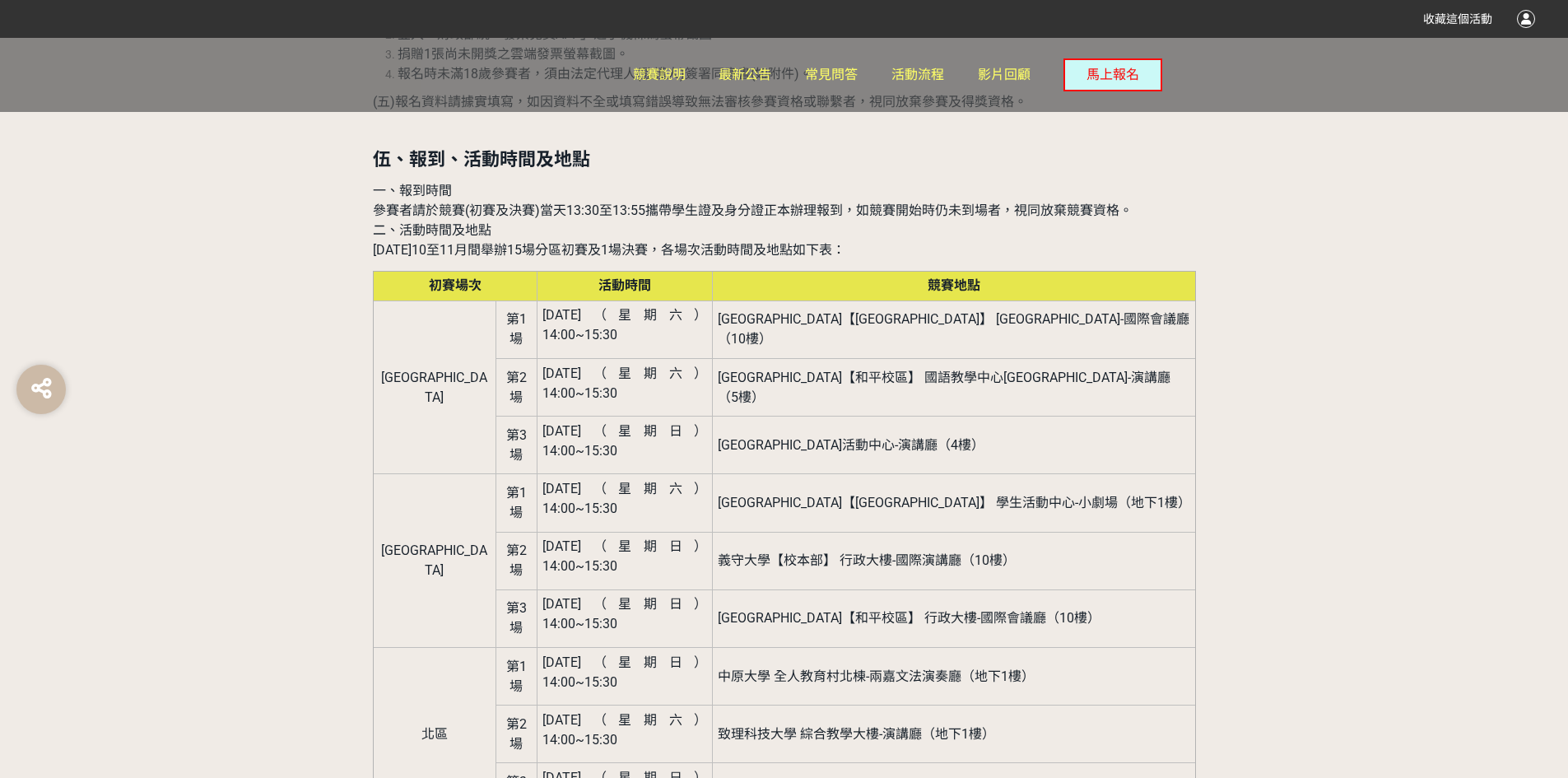
click at [816, 417] on td "[GEOGRAPHIC_DATA]活動中心-演講廳（4樓）" at bounding box center [954, 445] width 483 height 57
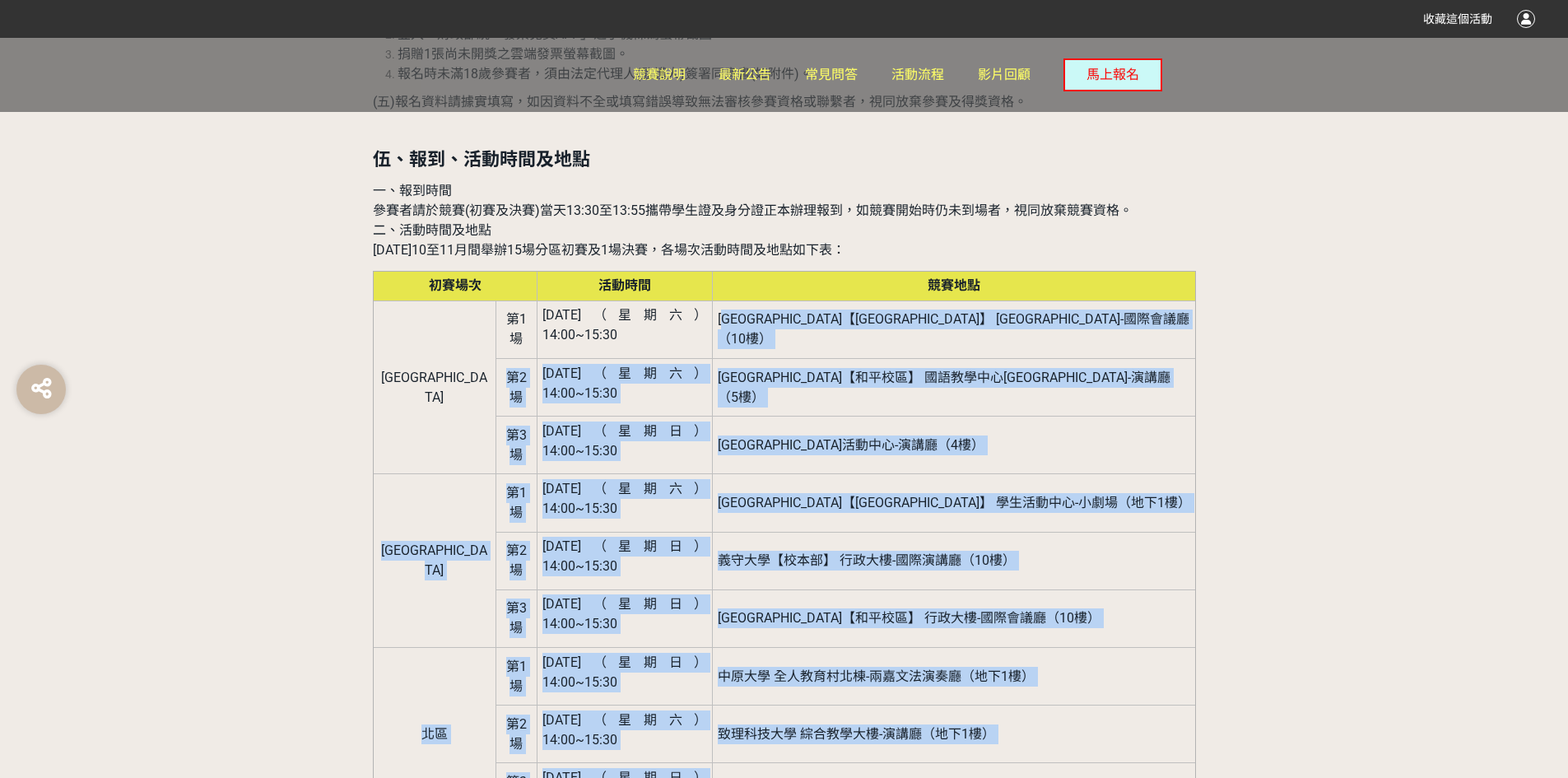
drag, startPoint x: 778, startPoint y: 196, endPoint x: 1152, endPoint y: 727, distance: 649.5
click at [1152, 727] on tbody "[GEOGRAPHIC_DATA] [DATE]（星期六） 14:00~15:30 [GEOGRAPHIC_DATA]【[GEOGRAPHIC_DATA]】 …" at bounding box center [784, 777] width 823 height 954
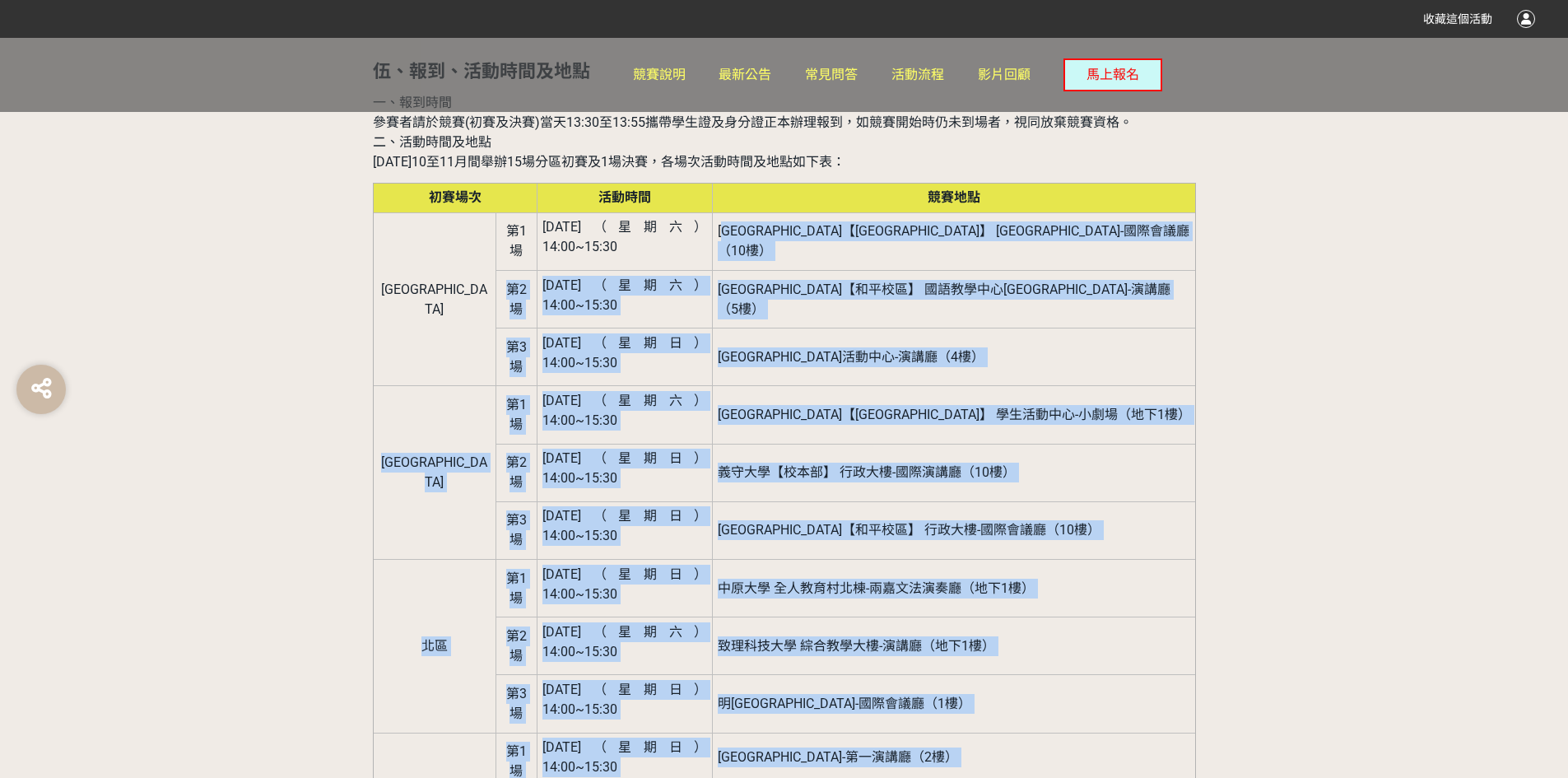
scroll to position [2377, 0]
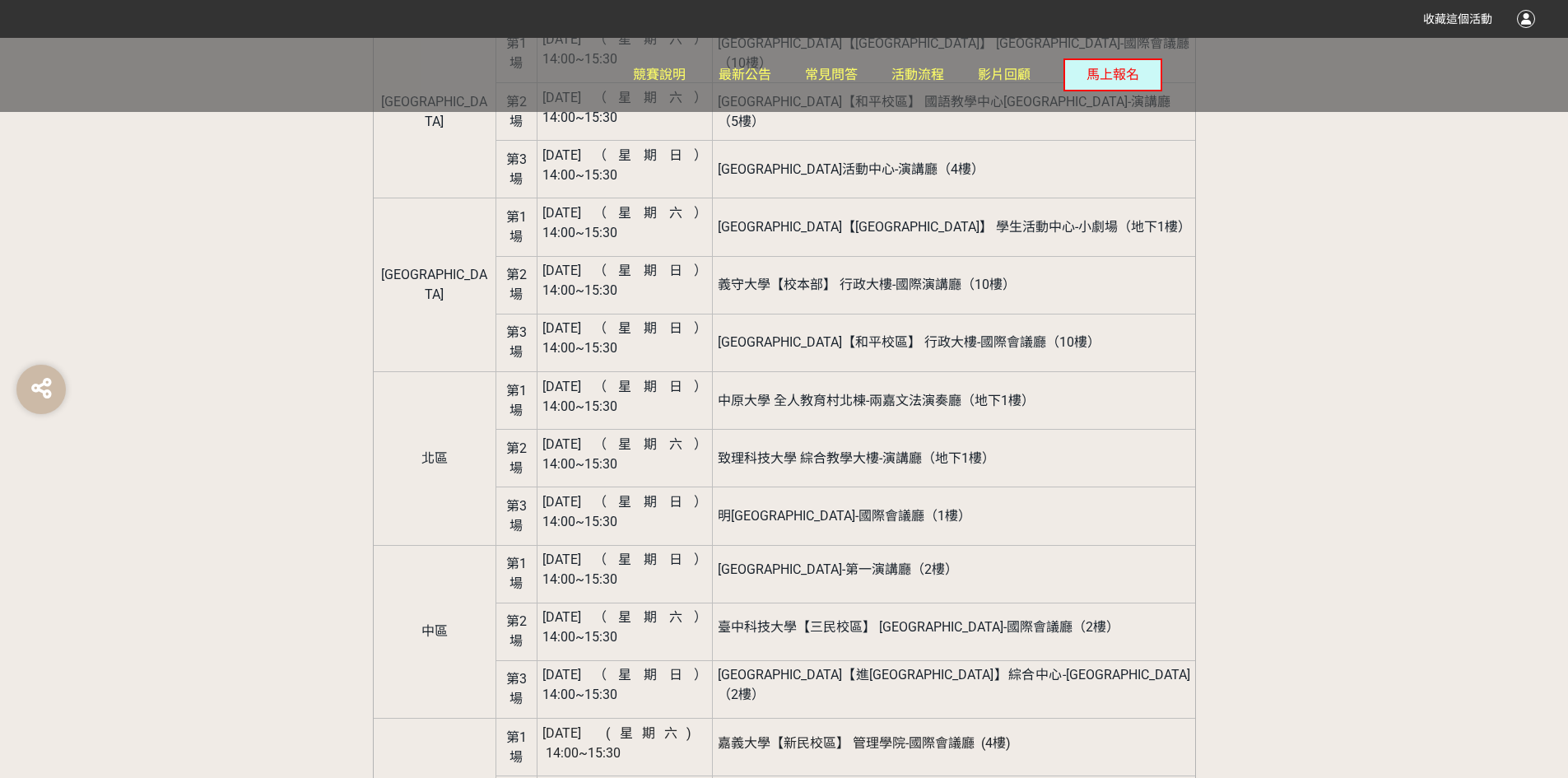
scroll to position [2295, 0]
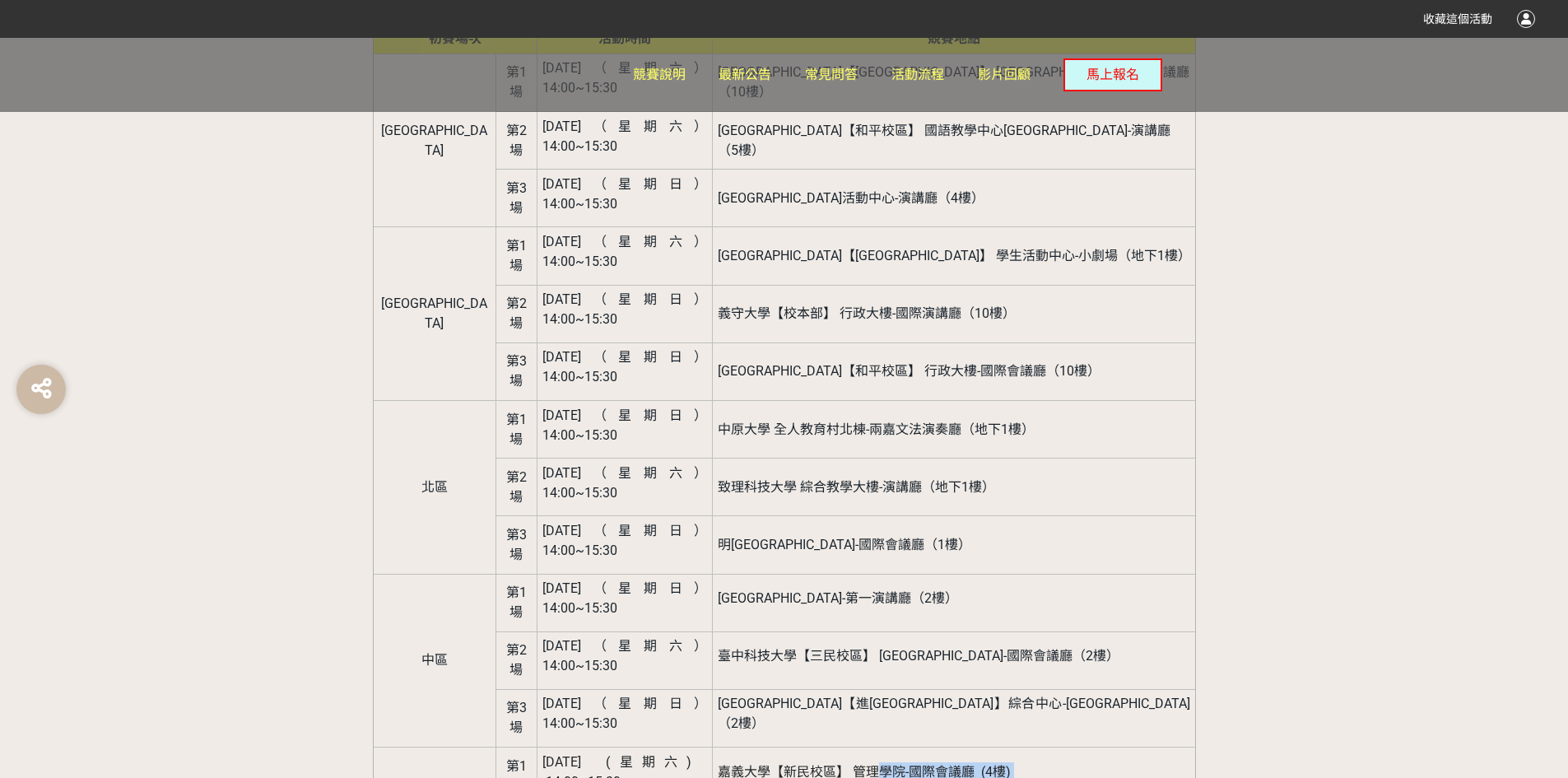
drag, startPoint x: 929, startPoint y: 395, endPoint x: 1040, endPoint y: 538, distance: 181.0
click at [1040, 538] on tbody "[GEOGRAPHIC_DATA] [DATE]（星期六） 14:00~15:30 [GEOGRAPHIC_DATA]【[GEOGRAPHIC_DATA]】 …" at bounding box center [784, 530] width 823 height 954
drag, startPoint x: 1088, startPoint y: 546, endPoint x: 1106, endPoint y: 558, distance: 21.6
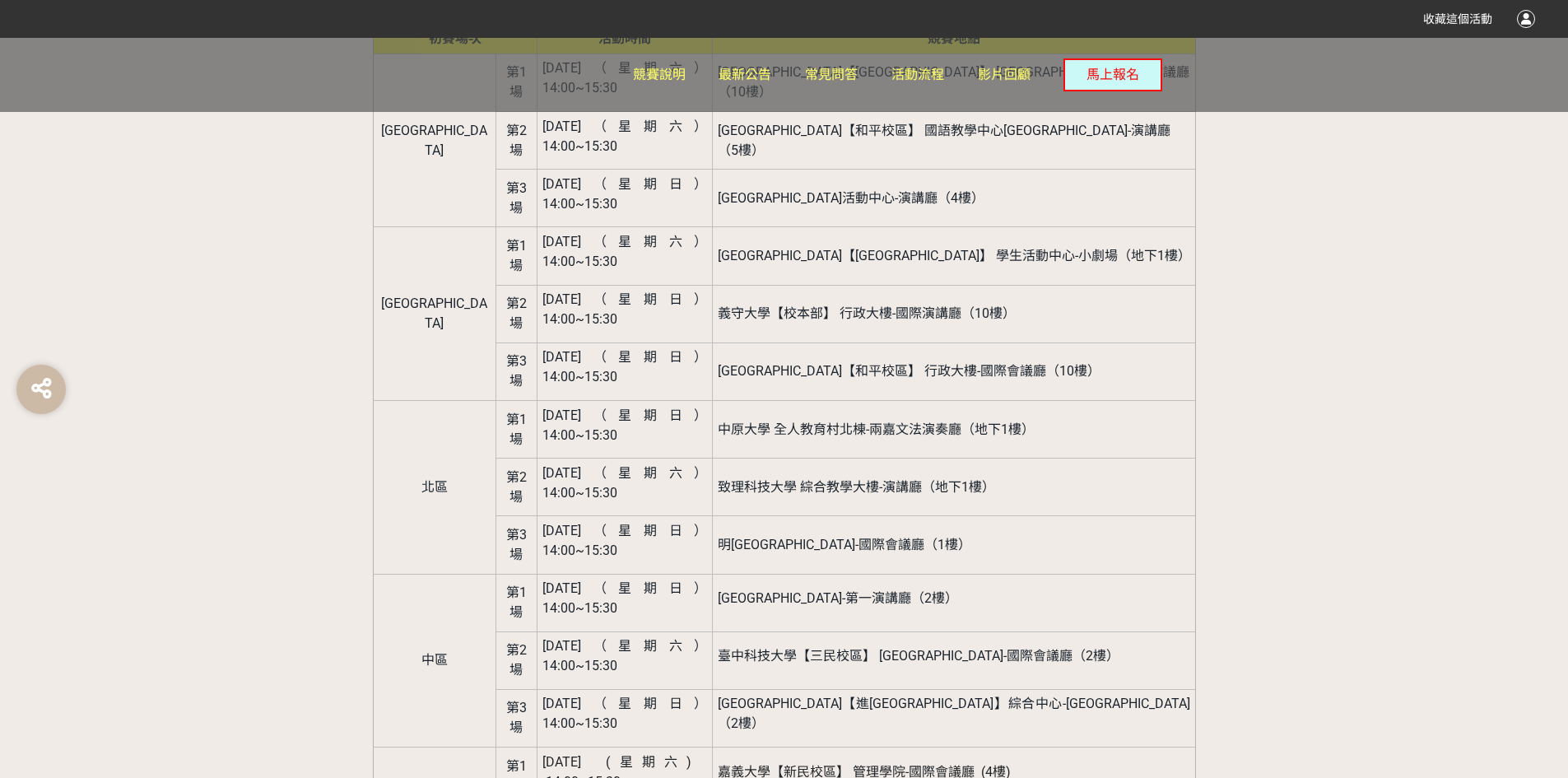
drag, startPoint x: 1106, startPoint y: 558, endPoint x: 384, endPoint y: 565, distance: 722.0
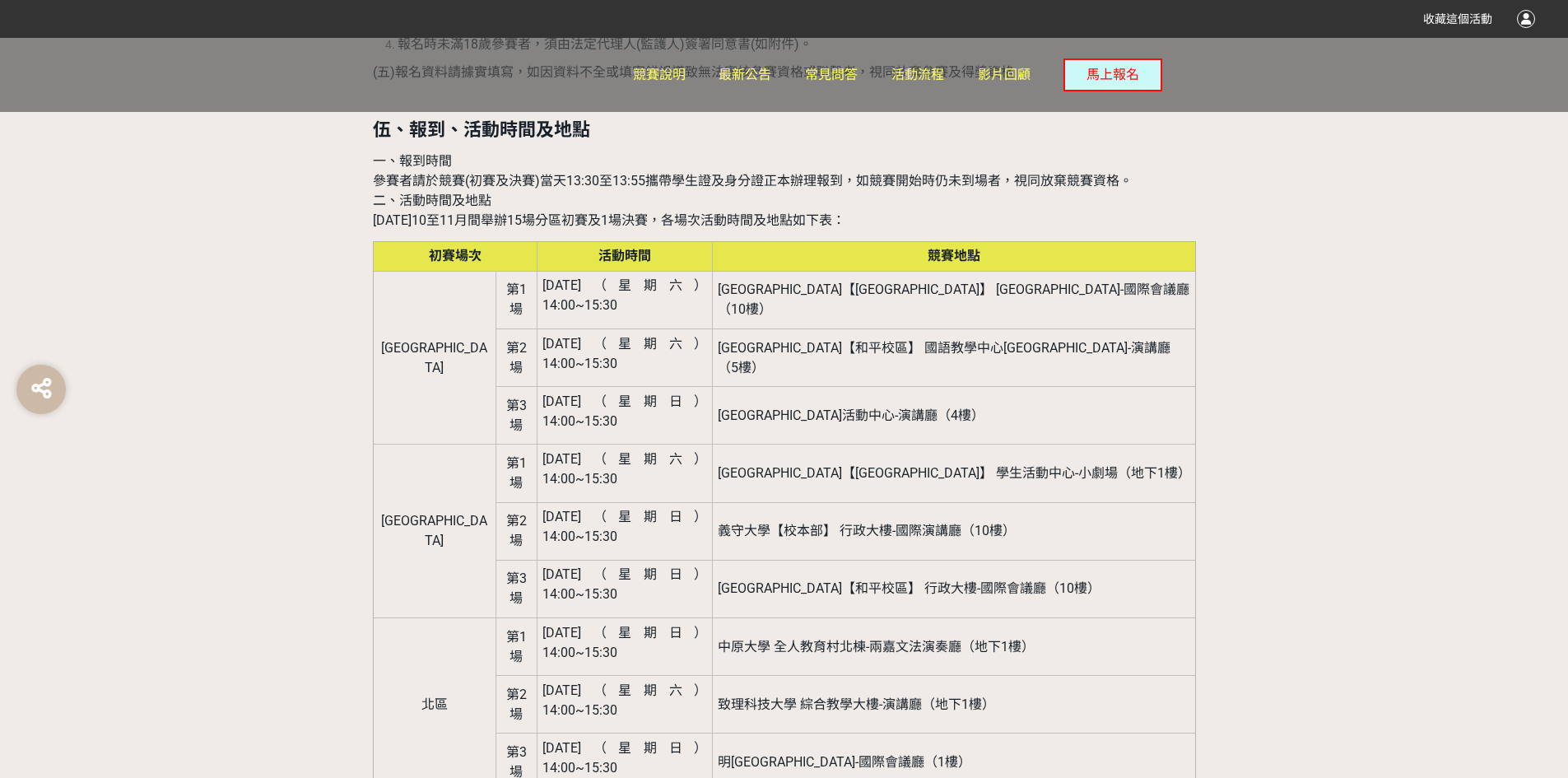
scroll to position [2047, 0]
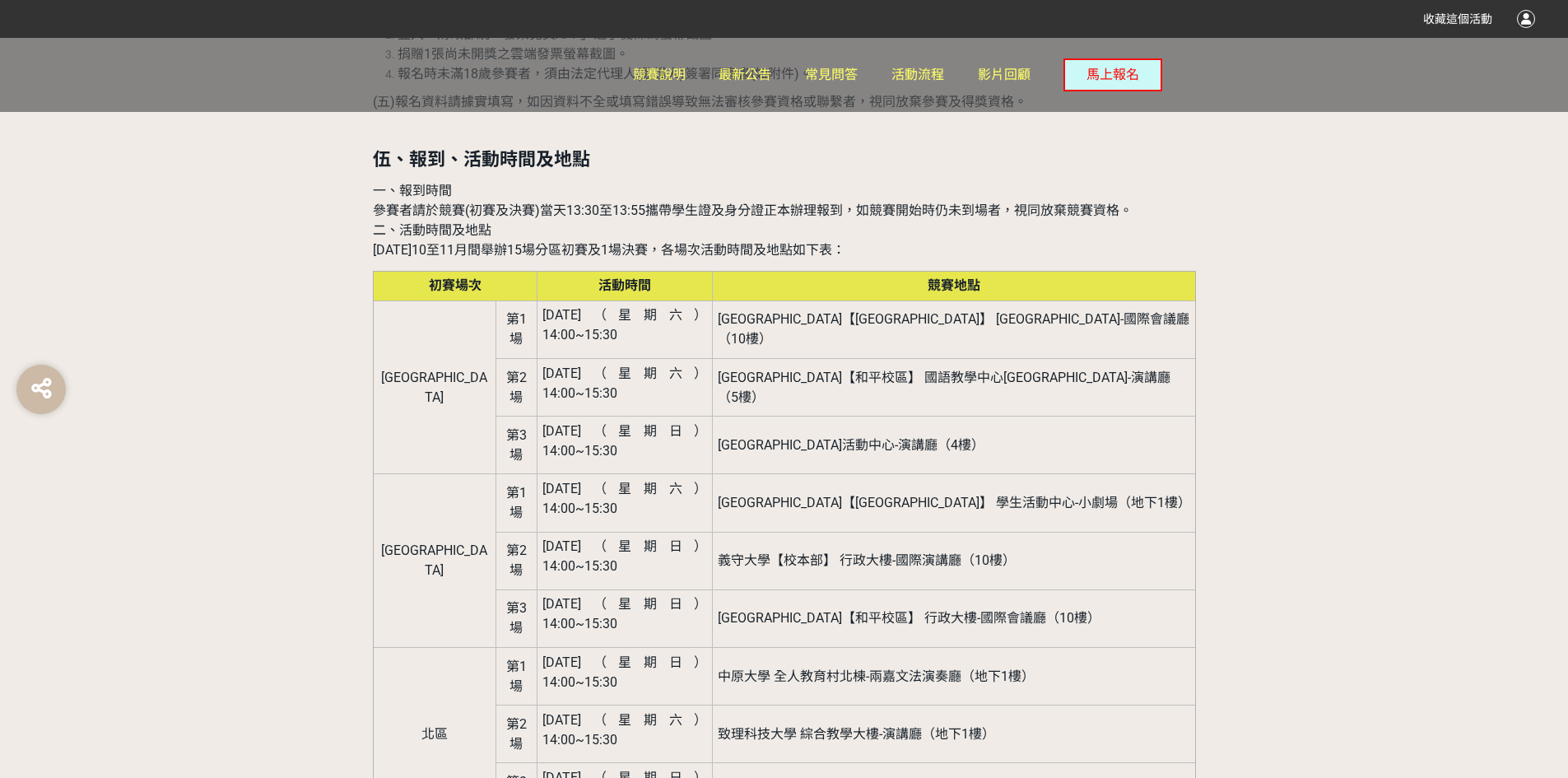
drag, startPoint x: 725, startPoint y: 638, endPoint x: 787, endPoint y: 507, distance: 144.9
click at [787, 507] on tbody "[GEOGRAPHIC_DATA] [DATE]（星期六） 14:00~15:30 [GEOGRAPHIC_DATA]【[GEOGRAPHIC_DATA]】 …" at bounding box center [784, 777] width 823 height 954
click at [787, 777] on span "明[GEOGRAPHIC_DATA]-國際會議廳（1樓）" at bounding box center [844, 791] width 253 height 15
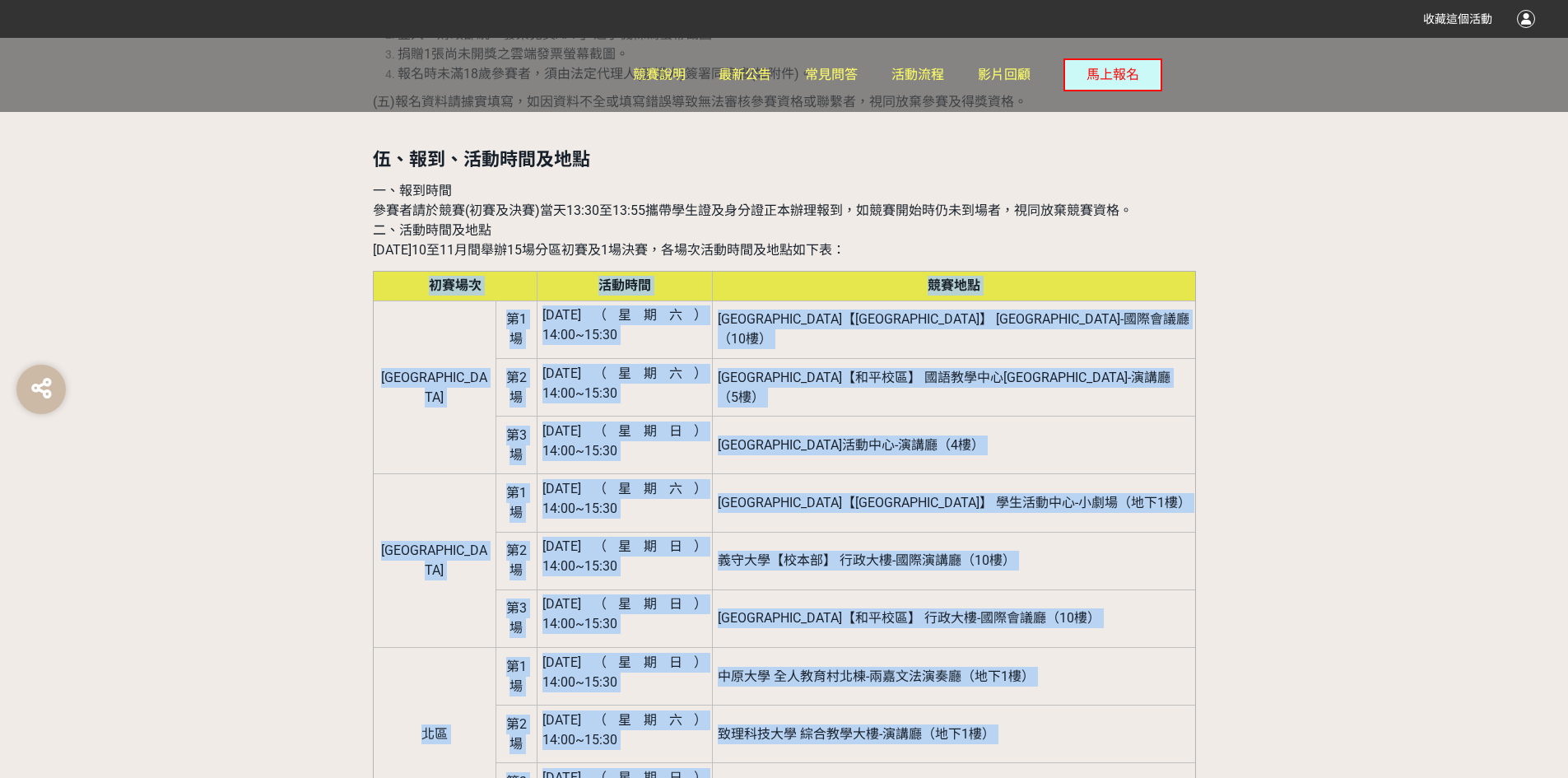
drag, startPoint x: 593, startPoint y: 536, endPoint x: 1235, endPoint y: 500, distance: 643.0
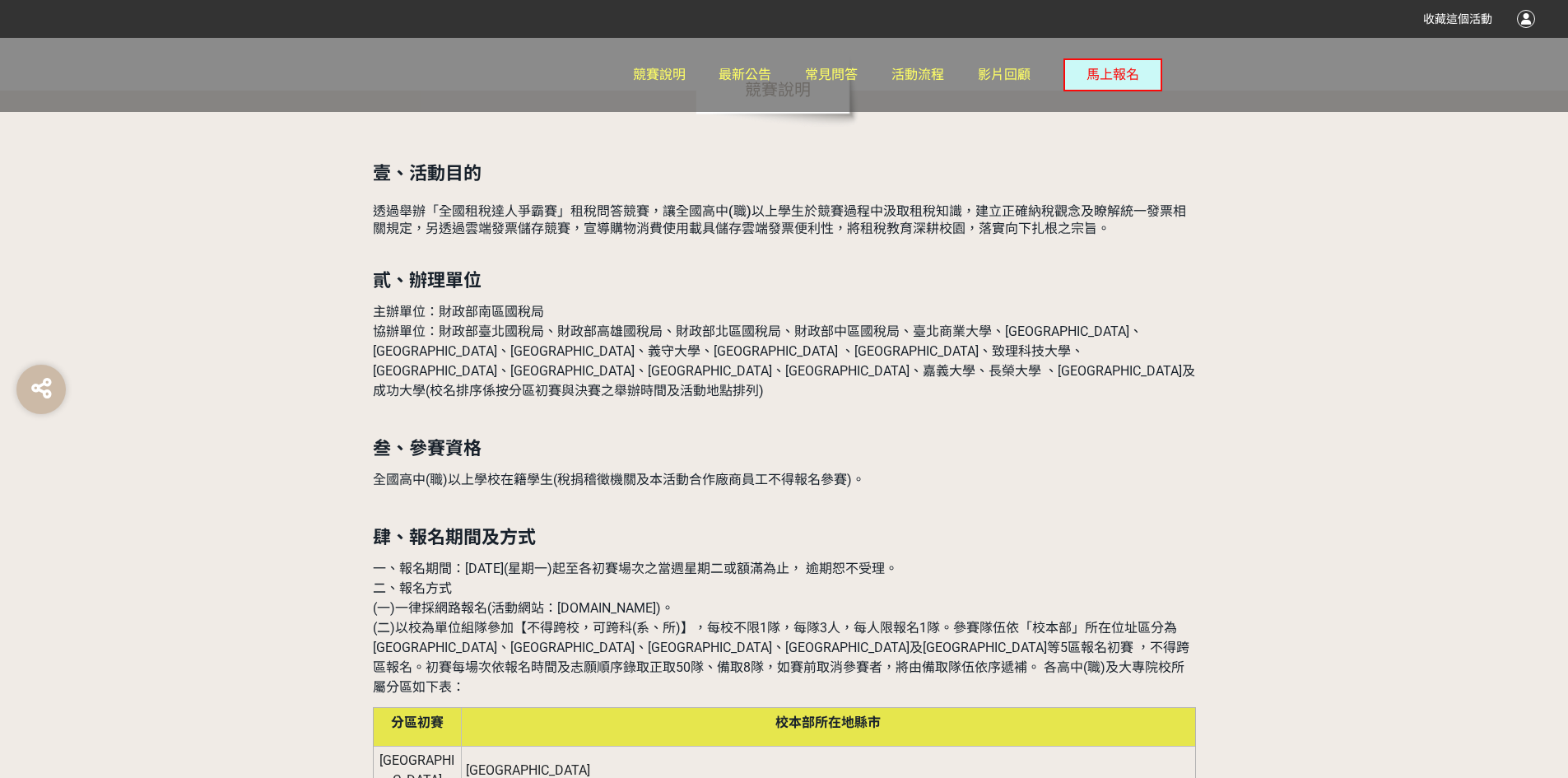
scroll to position [977, 0]
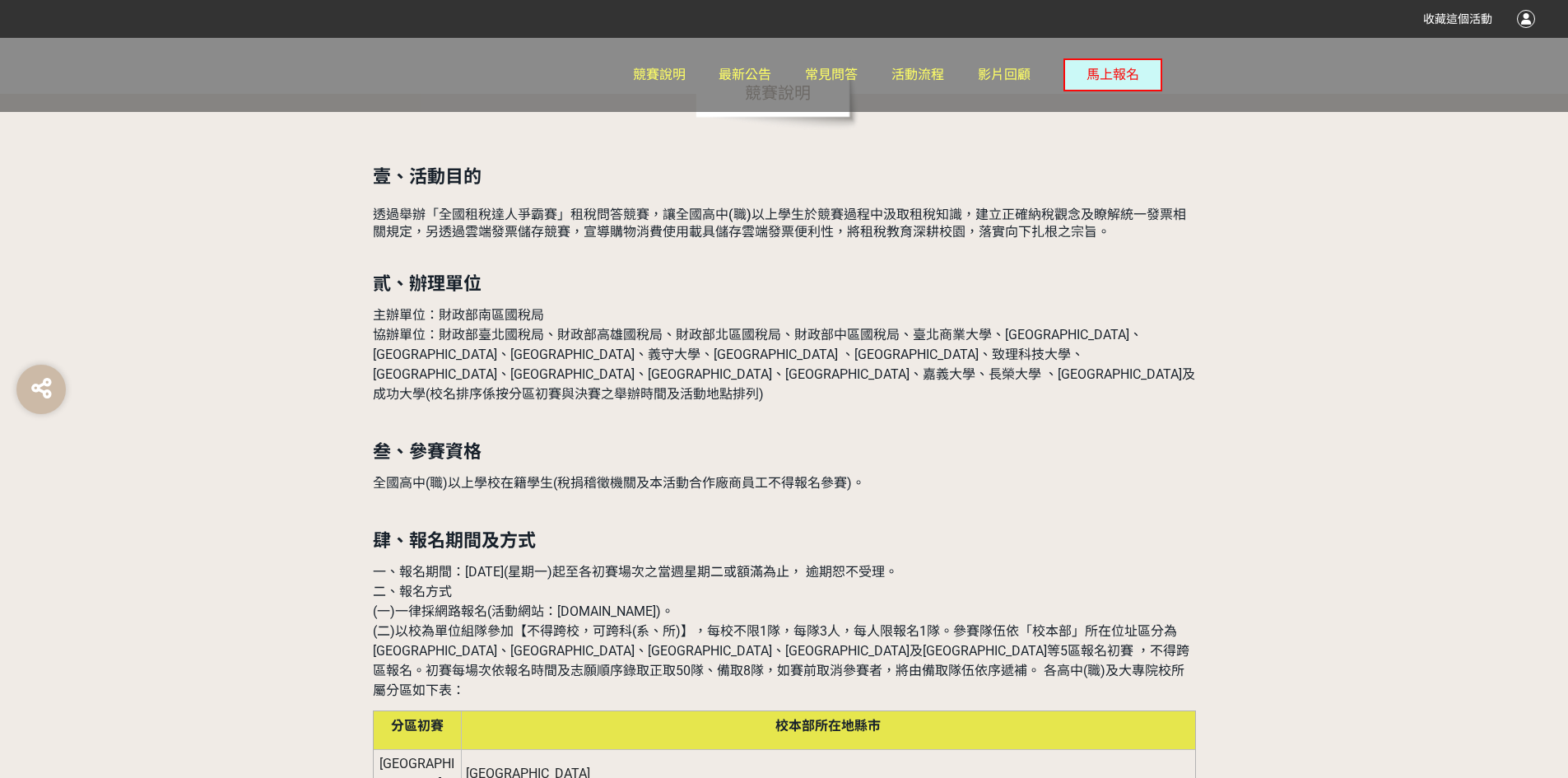
click at [692, 564] on span "一、報名期間：[DATE](星期一)起至各初賽場次之當週星期二或額滿為止， 逾期恕不受理。" at bounding box center [635, 572] width 526 height 15
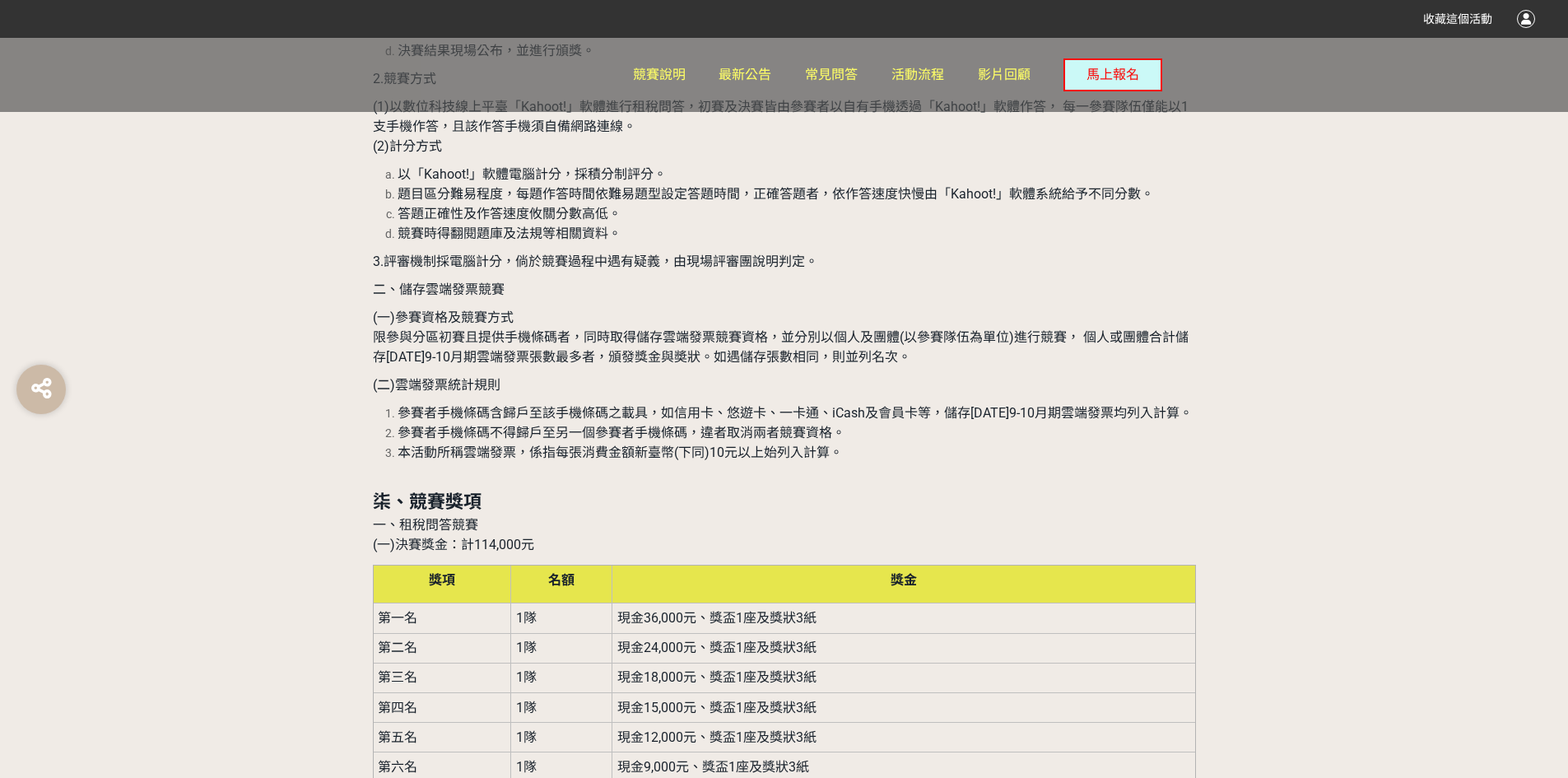
scroll to position [3858, 0]
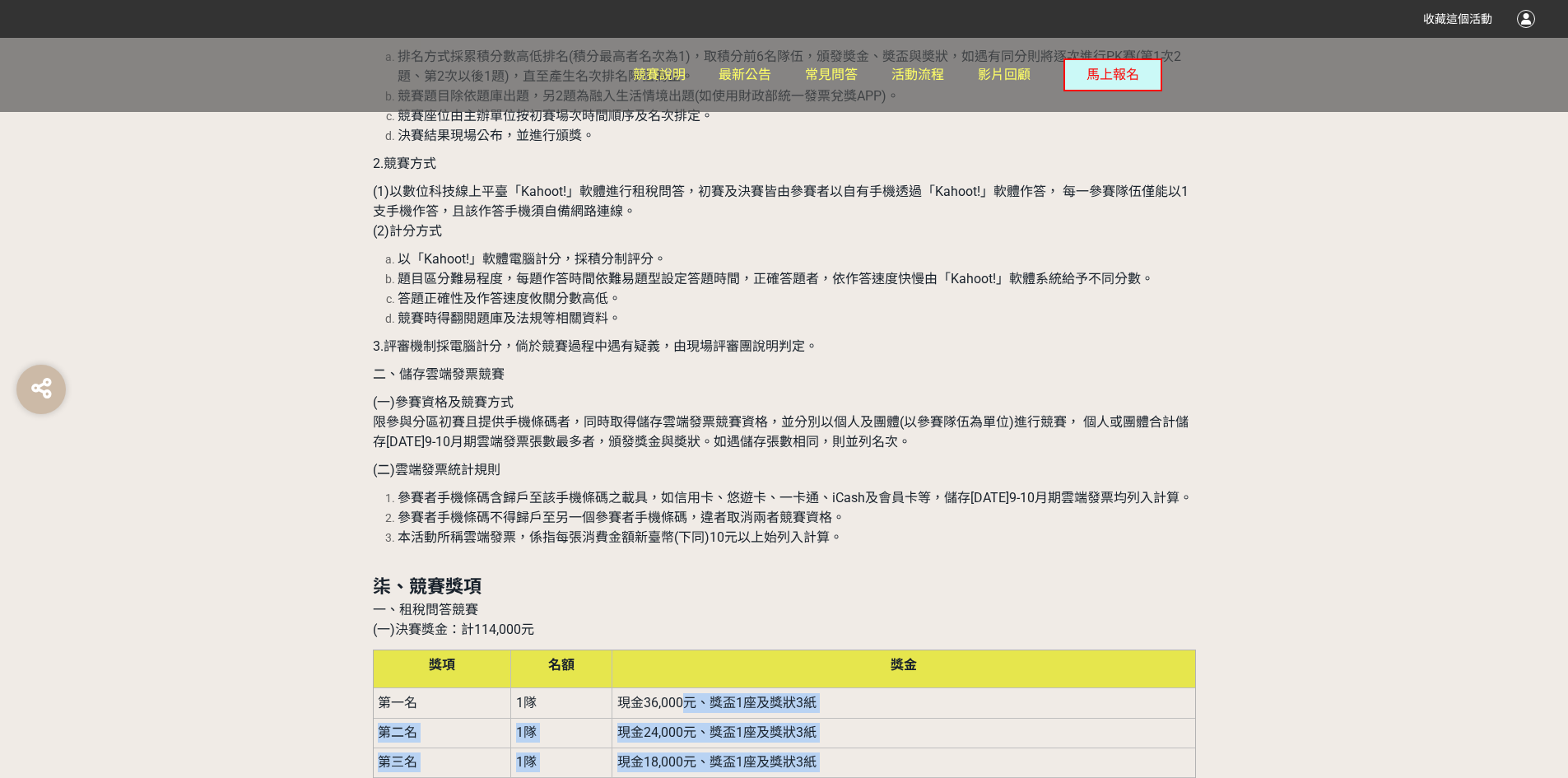
drag, startPoint x: 839, startPoint y: 401, endPoint x: 680, endPoint y: 252, distance: 217.9
click at [680, 688] on tbody "第一名 1隊 現金36,000元、獎盃1座及獎狀3紙 第二名 1隊 現金24,000元、獎盃1座及獎狀3紙 第三名 1隊 現金18,000元、獎盃1座及獎狀3…" at bounding box center [784, 777] width 823 height 179
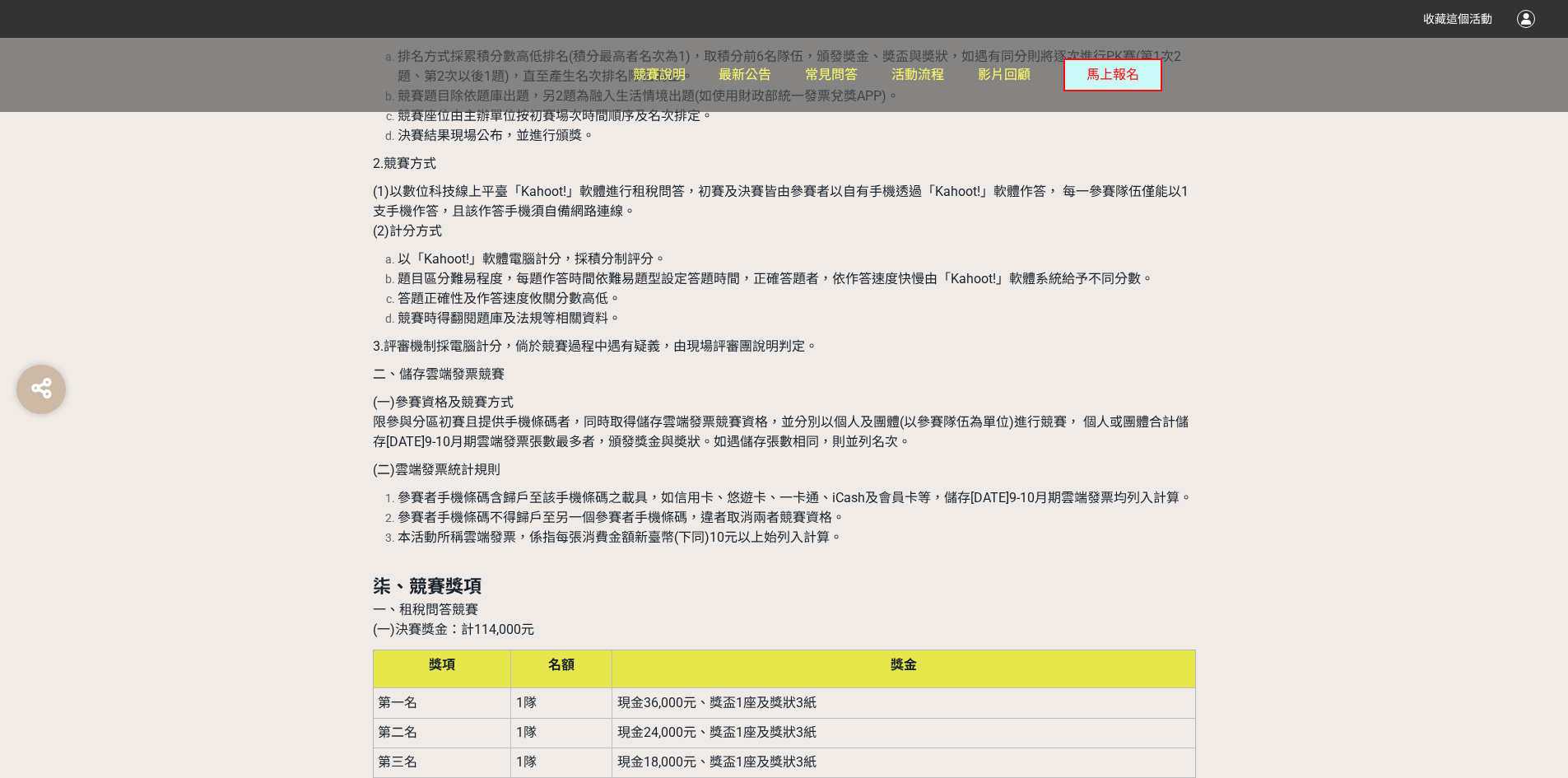
drag, startPoint x: 686, startPoint y: 396, endPoint x: 644, endPoint y: 396, distance: 42.0
click at [601, 718] on td "1隊" at bounding box center [562, 732] width 101 height 30
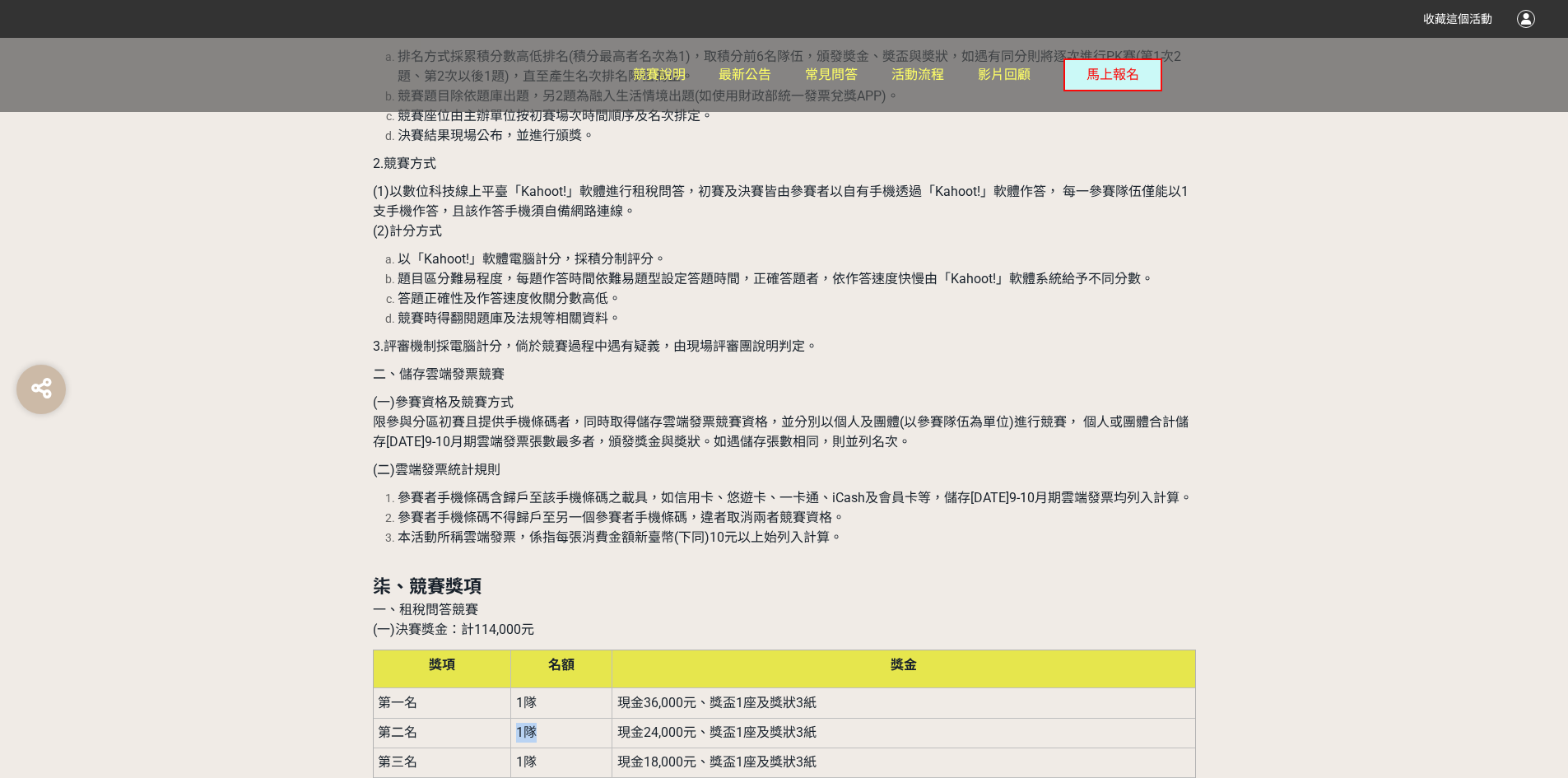
click at [601, 718] on td "1隊" at bounding box center [562, 732] width 101 height 30
click at [620, 718] on td "現金24,000元、獎盃1座及獎狀3紙" at bounding box center [904, 732] width 583 height 30
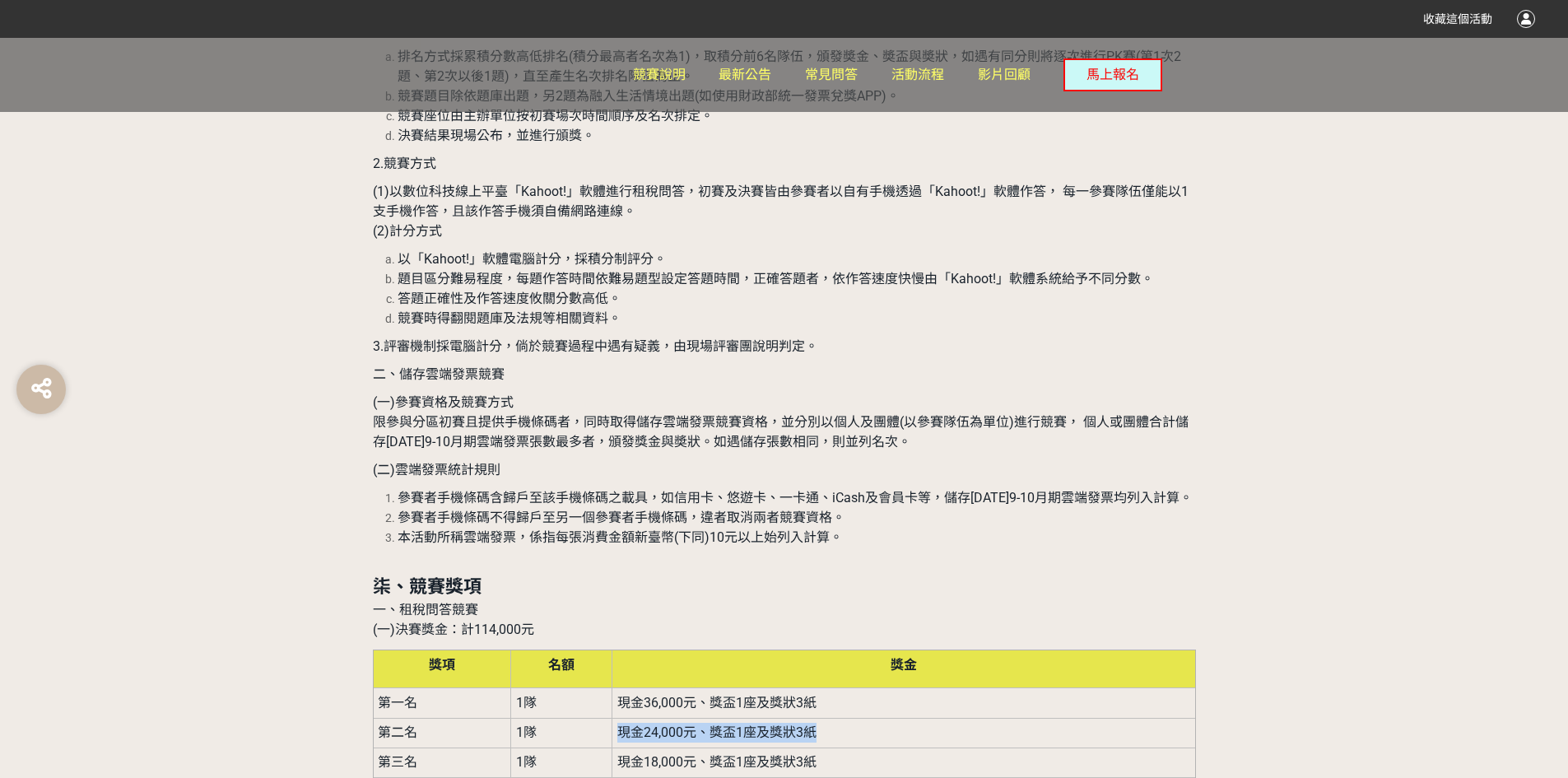
click at [620, 718] on td "現金24,000元、獎盃1座及獎狀3紙" at bounding box center [904, 732] width 583 height 30
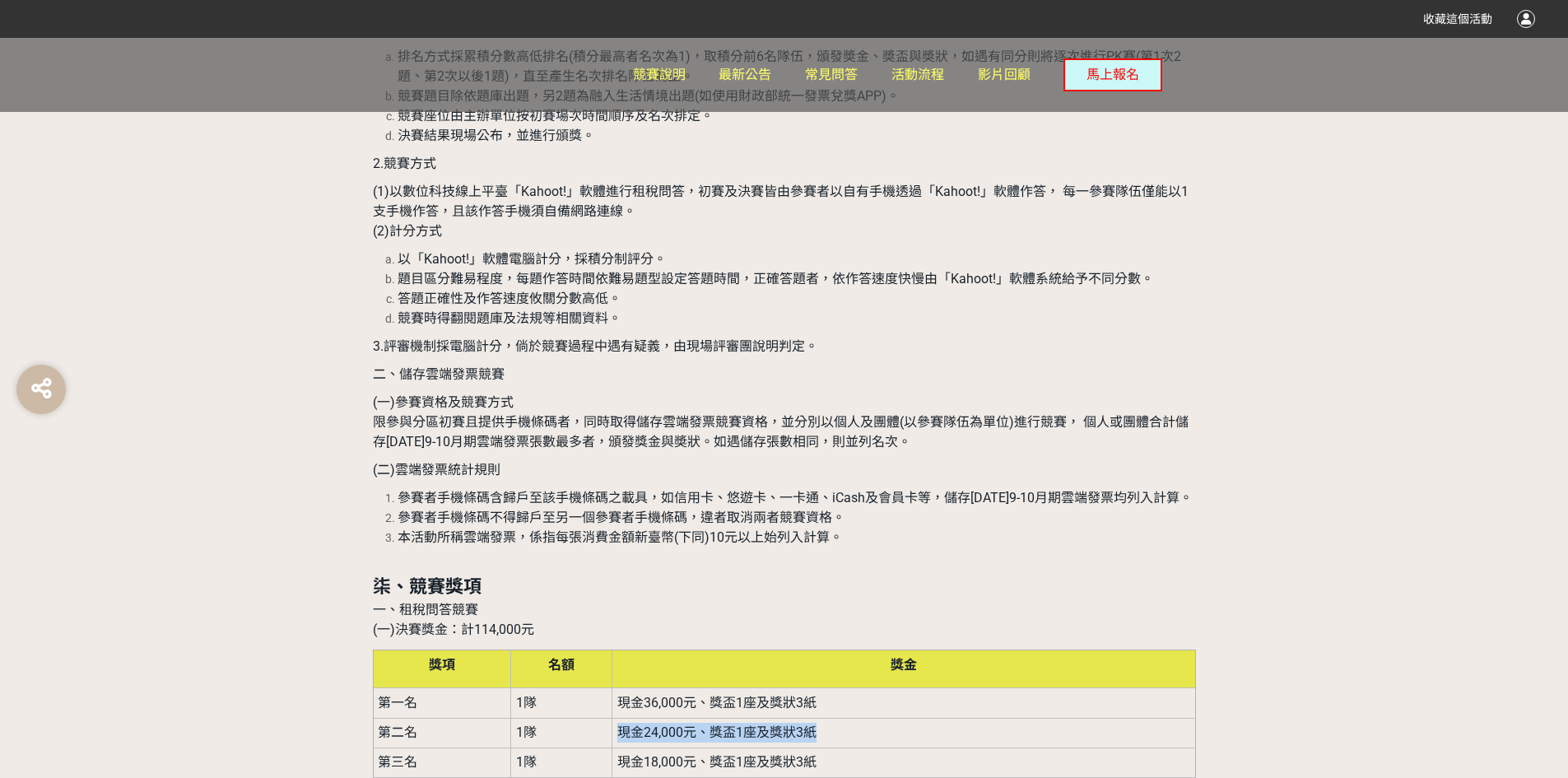
click at [620, 718] on td "現金24,000元、獎盃1座及獎狀3紙" at bounding box center [904, 732] width 583 height 30
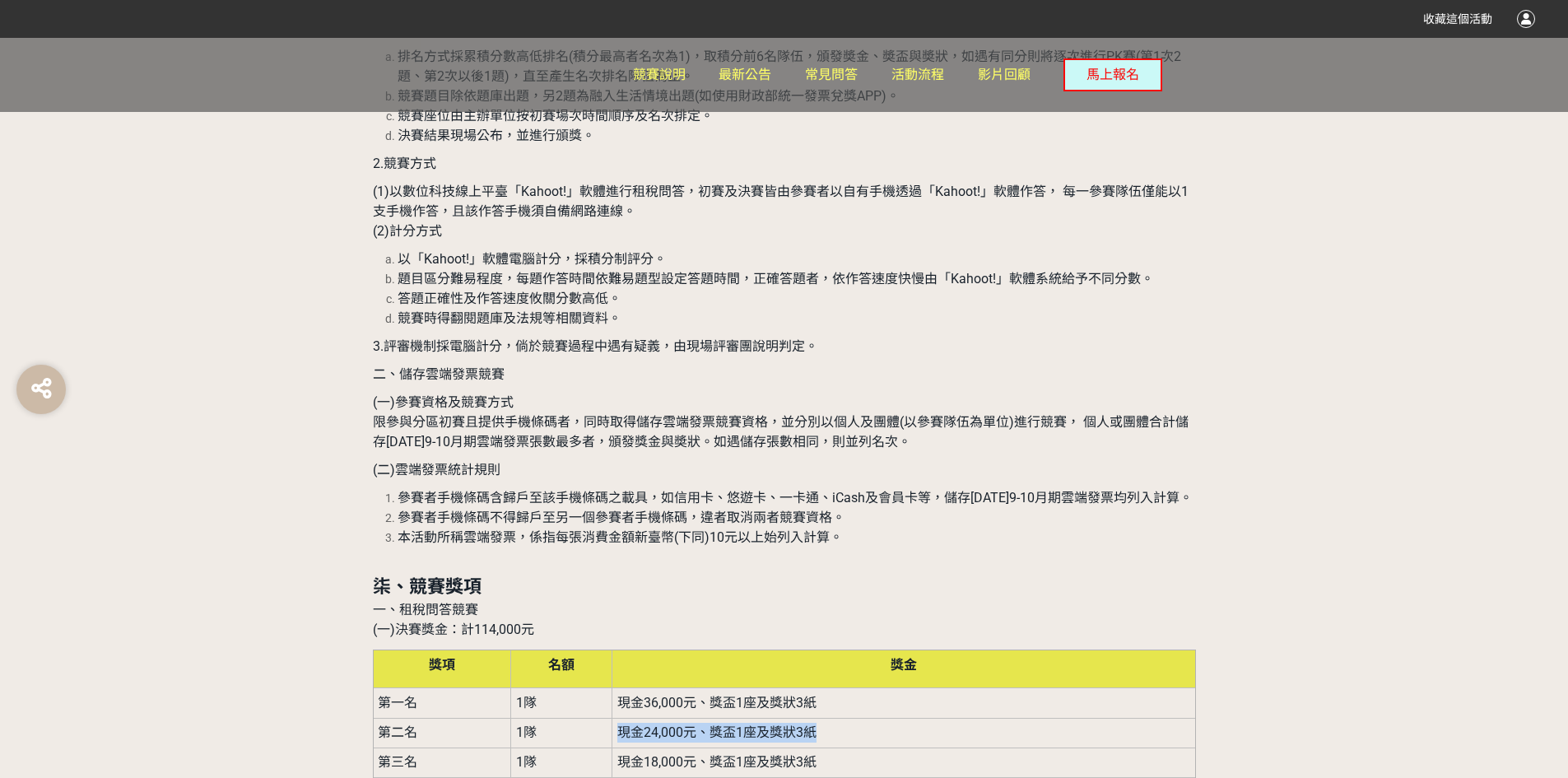
click at [620, 718] on td "現金24,000元、獎盃1座及獎狀3紙" at bounding box center [904, 732] width 583 height 30
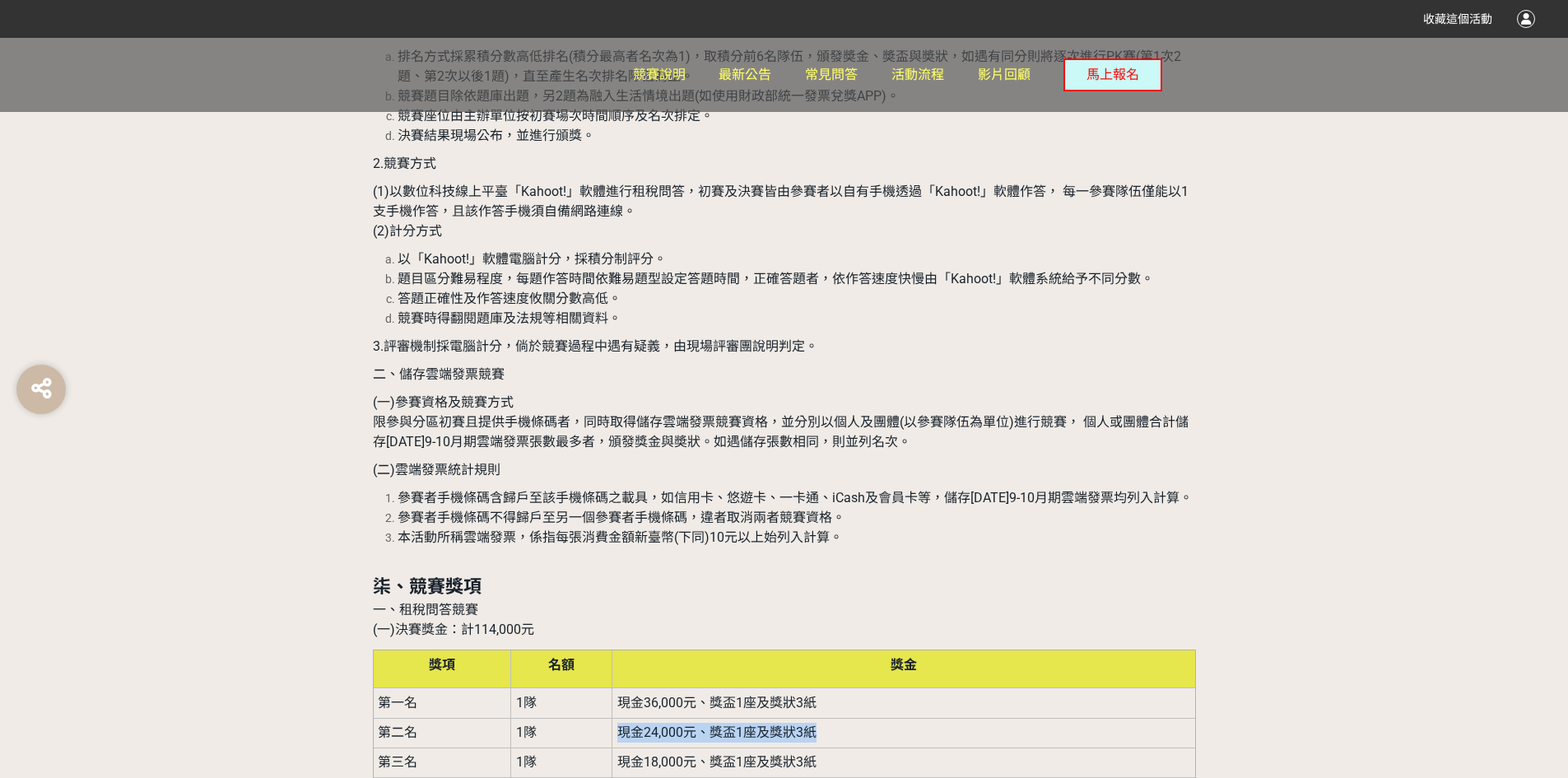
click at [620, 718] on td "現金24,000元、獎盃1座及獎狀3紙" at bounding box center [904, 732] width 583 height 30
click at [627, 754] on span "現金18,000元、獎盃1座及獎狀3紙" at bounding box center [717, 762] width 199 height 15
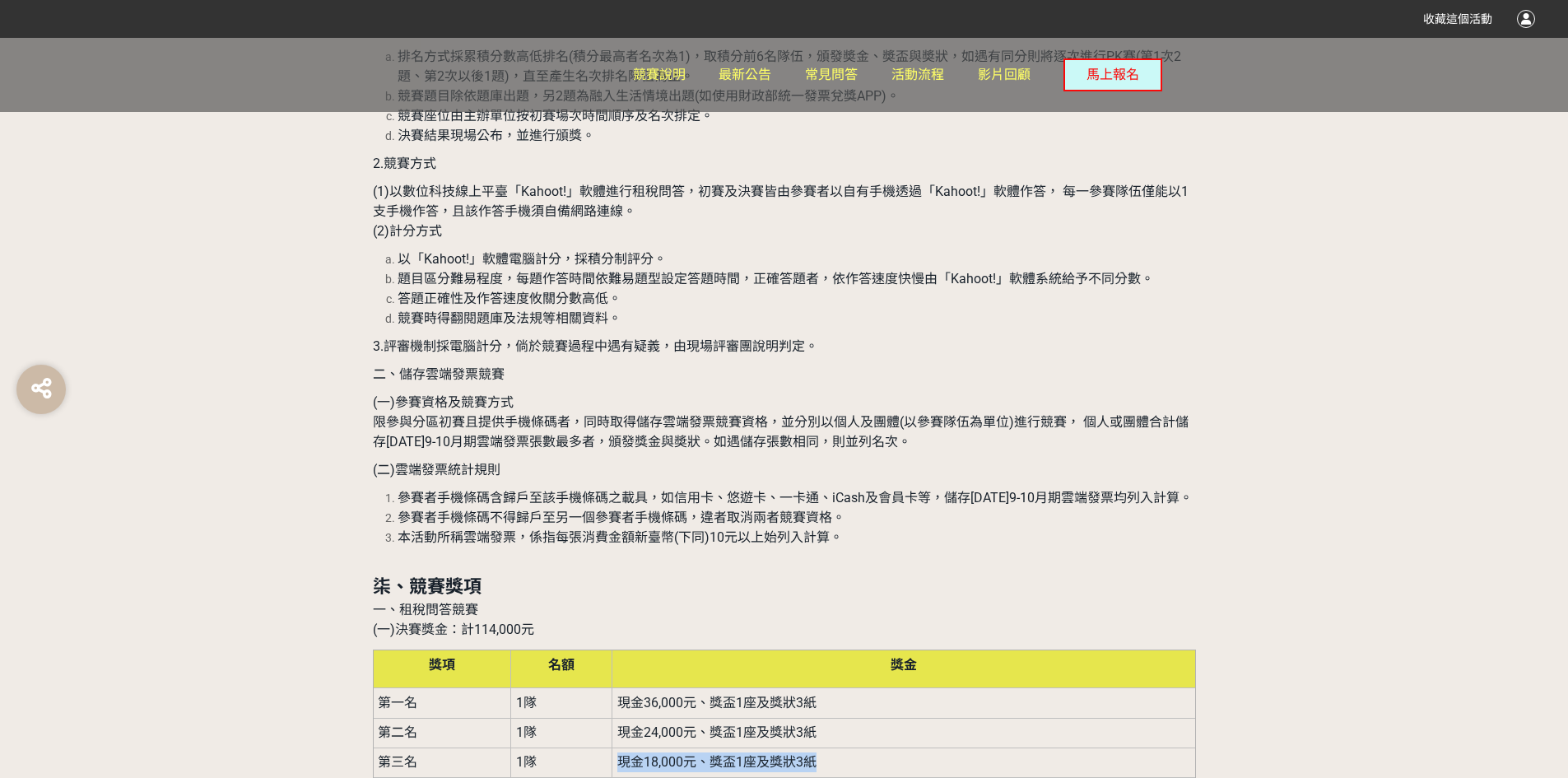
click at [627, 754] on span "現金18,000元、獎盃1座及獎狀3紙" at bounding box center [717, 762] width 199 height 15
drag, startPoint x: 639, startPoint y: 367, endPoint x: 692, endPoint y: 357, distance: 53.9
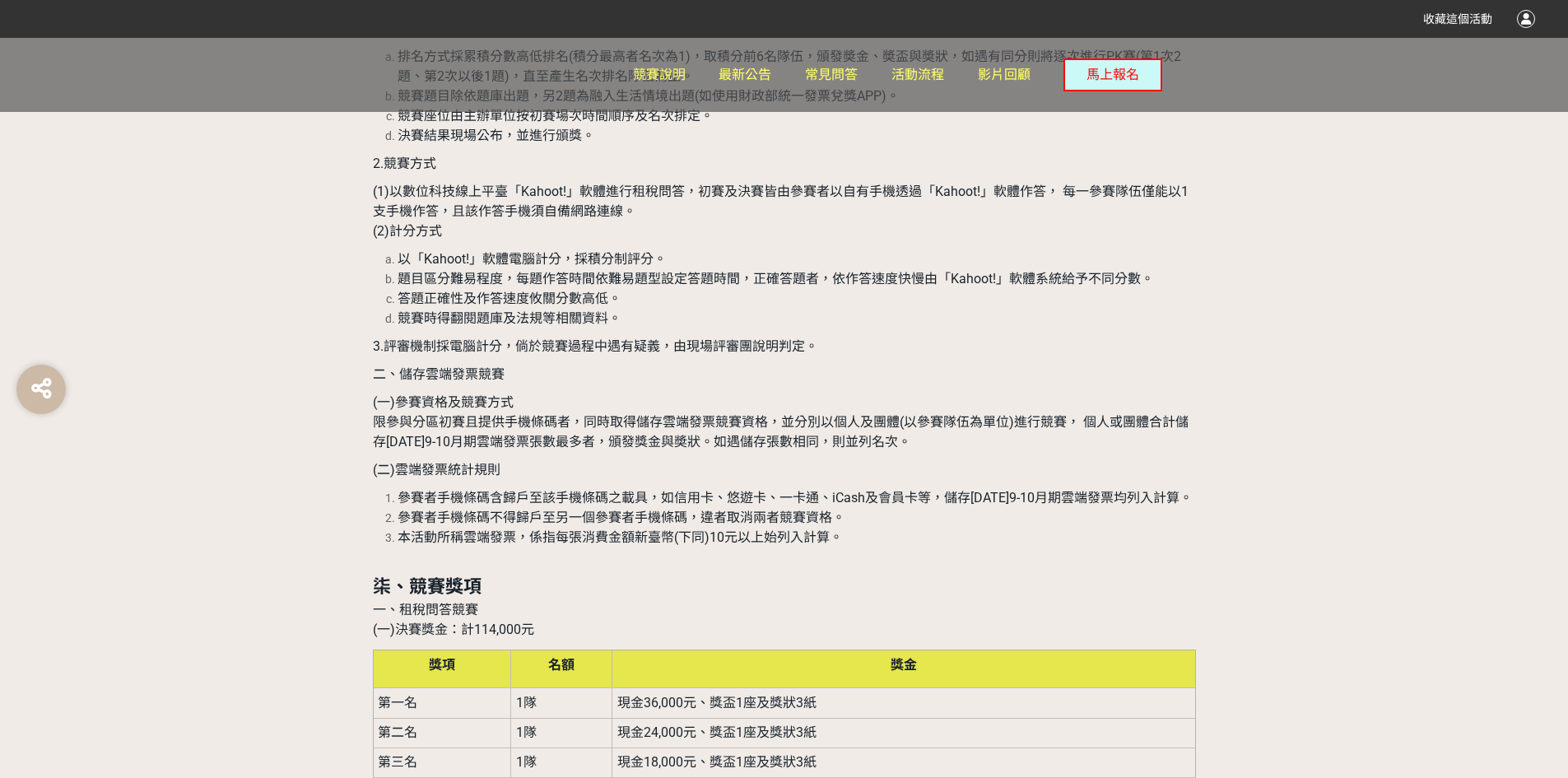
drag, startPoint x: 752, startPoint y: 362, endPoint x: 817, endPoint y: 354, distance: 65.5
drag, startPoint x: 786, startPoint y: 401, endPoint x: 771, endPoint y: 428, distance: 30.9
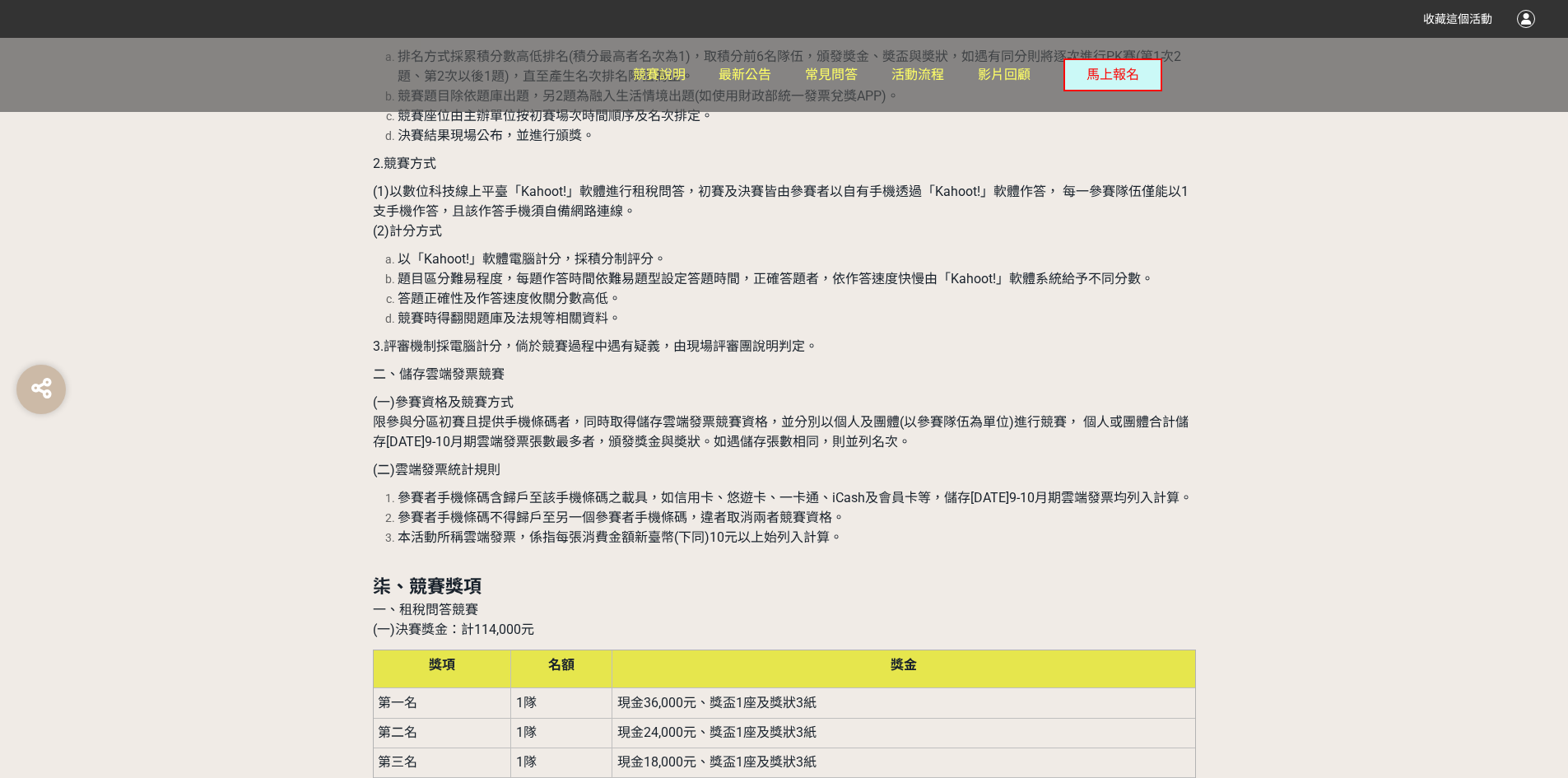
drag, startPoint x: 842, startPoint y: 411, endPoint x: 846, endPoint y: 438, distance: 27.3
drag, startPoint x: 846, startPoint y: 445, endPoint x: 839, endPoint y: 458, distance: 14.8
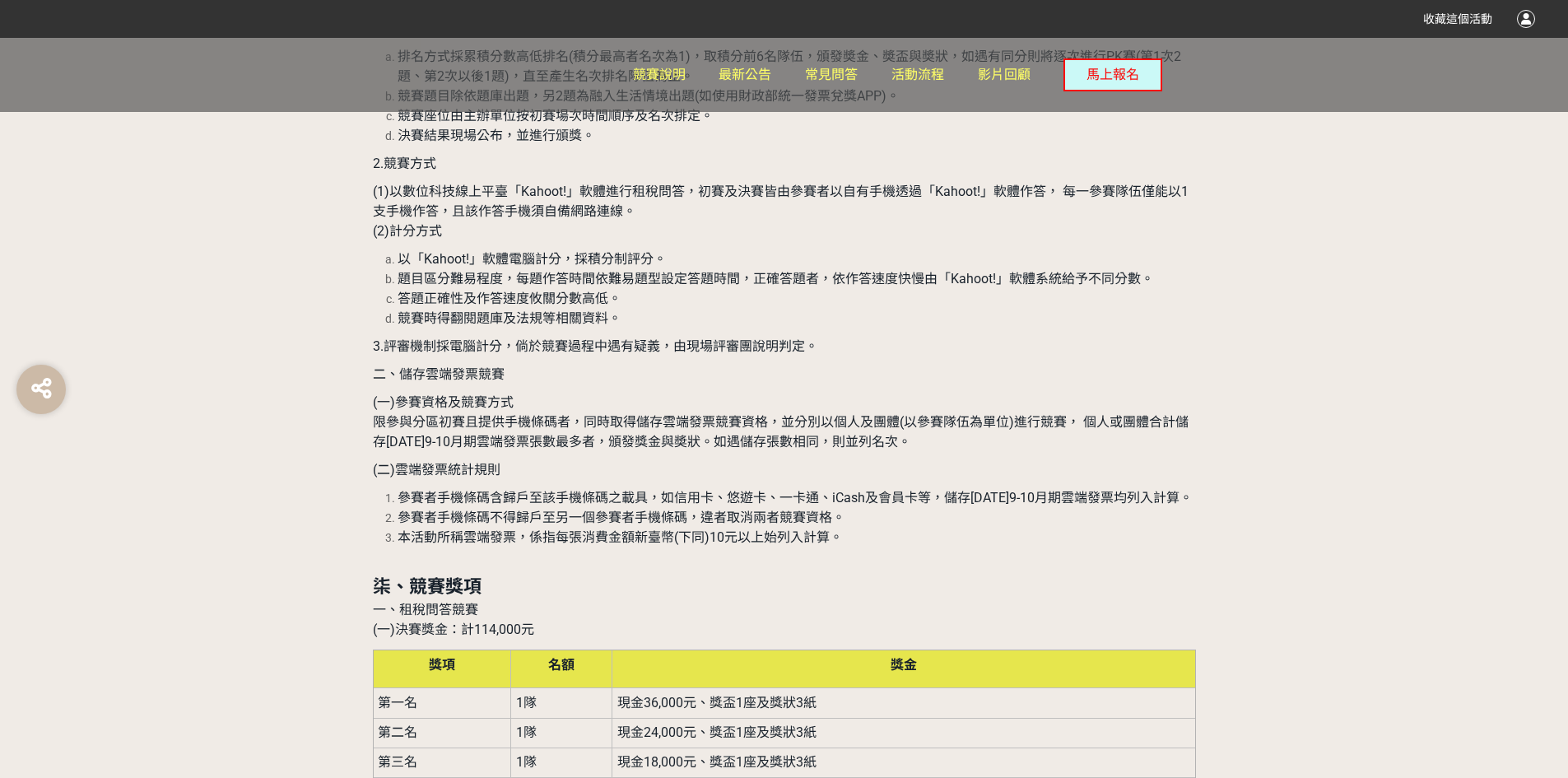
drag, startPoint x: 441, startPoint y: 335, endPoint x: 583, endPoint y: 334, distance: 142.0
click at [583, 777] on tr "第四名 1隊 現金15,000元、獎盃1座及獎狀3紙" at bounding box center [784, 791] width 823 height 30
click at [583, 777] on td "1隊" at bounding box center [562, 791] width 101 height 30
drag, startPoint x: 583, startPoint y: 334, endPoint x: 797, endPoint y: 328, distance: 214.1
click at [810, 777] on tr "第四名 1隊 現金15,000元、獎盃1座及獎狀3紙" at bounding box center [784, 791] width 823 height 30
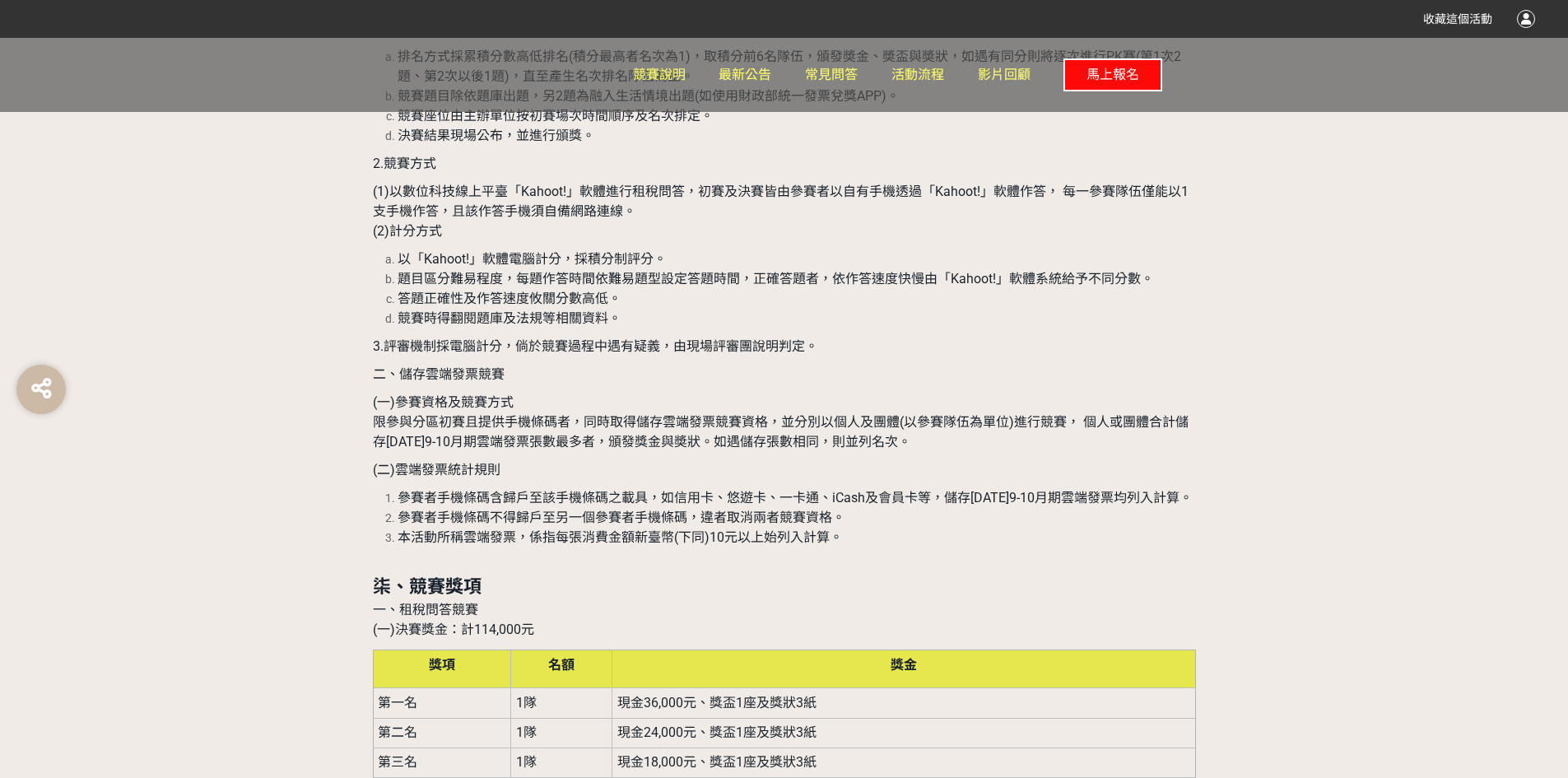
click at [1115, 68] on span "馬上報名" at bounding box center [1112, 75] width 53 height 15
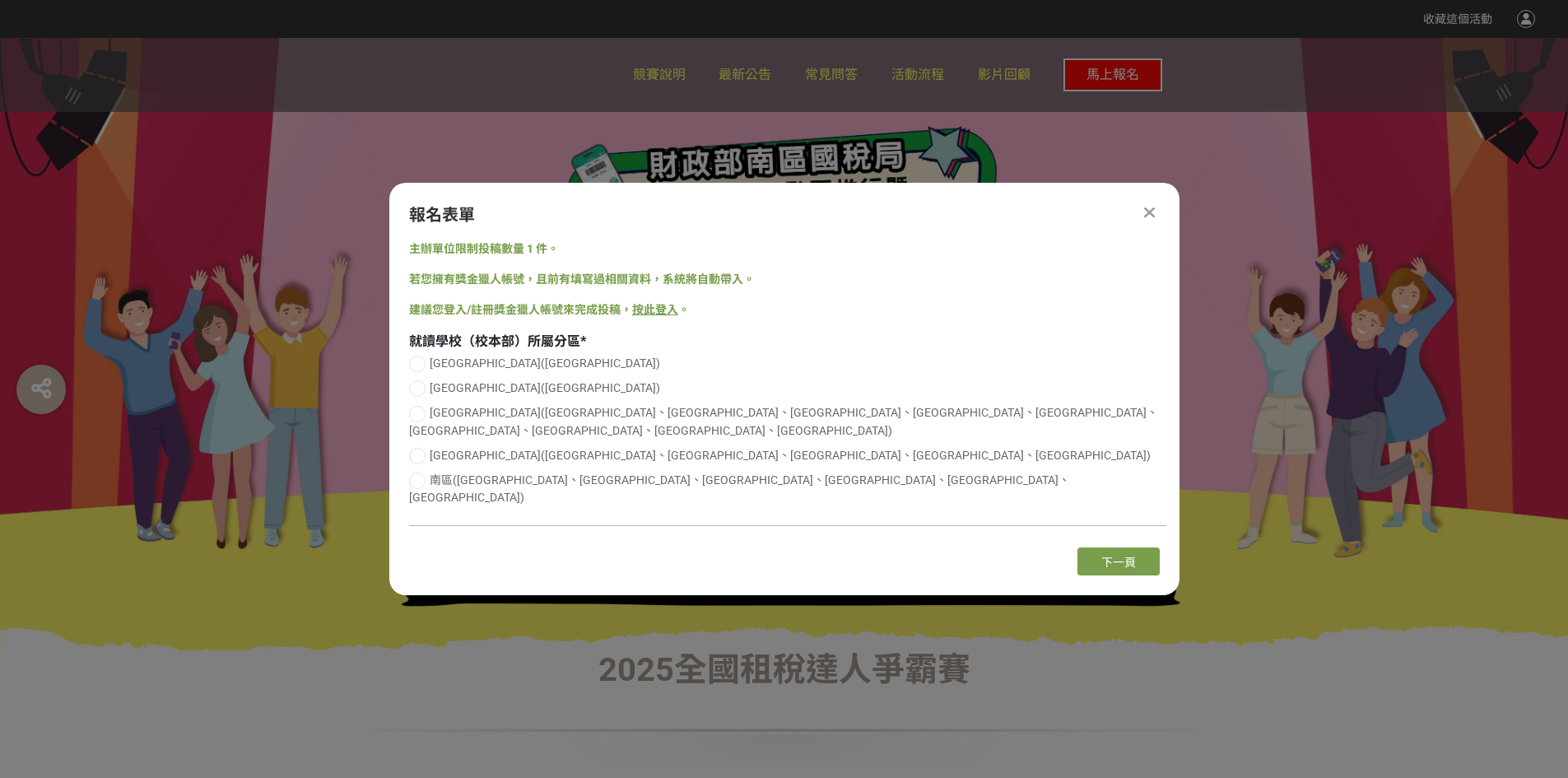
scroll to position [0, 0]
click at [1128, 555] on span "下一頁" at bounding box center [1119, 562] width 34 height 13
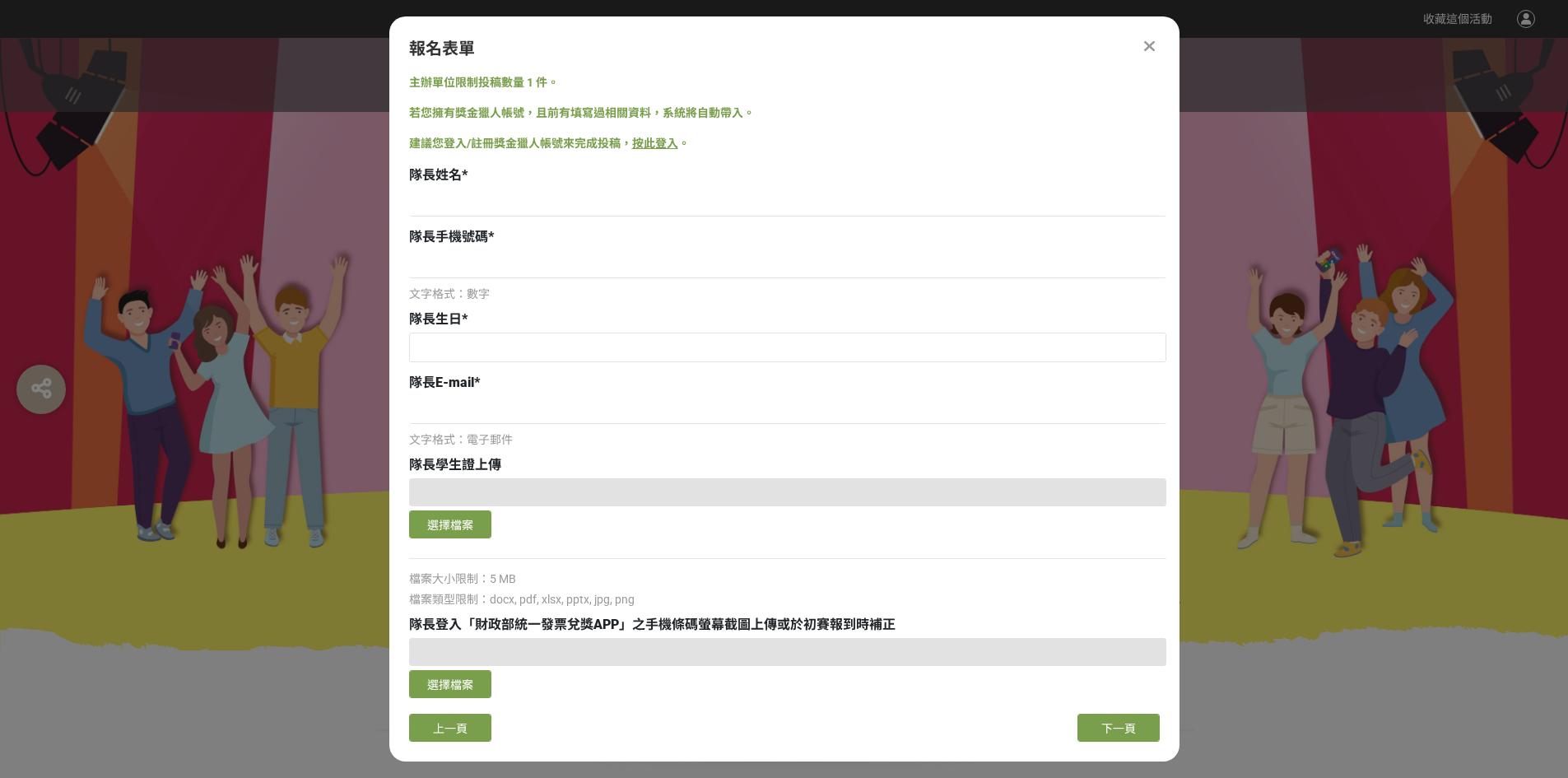
click at [532, 202] on input at bounding box center [787, 202] width 758 height 28
type input "[PERSON_NAME]"
click at [644, 286] on div "文字格式：數字" at bounding box center [787, 294] width 758 height 17
click at [644, 264] on input at bounding box center [787, 264] width 758 height 28
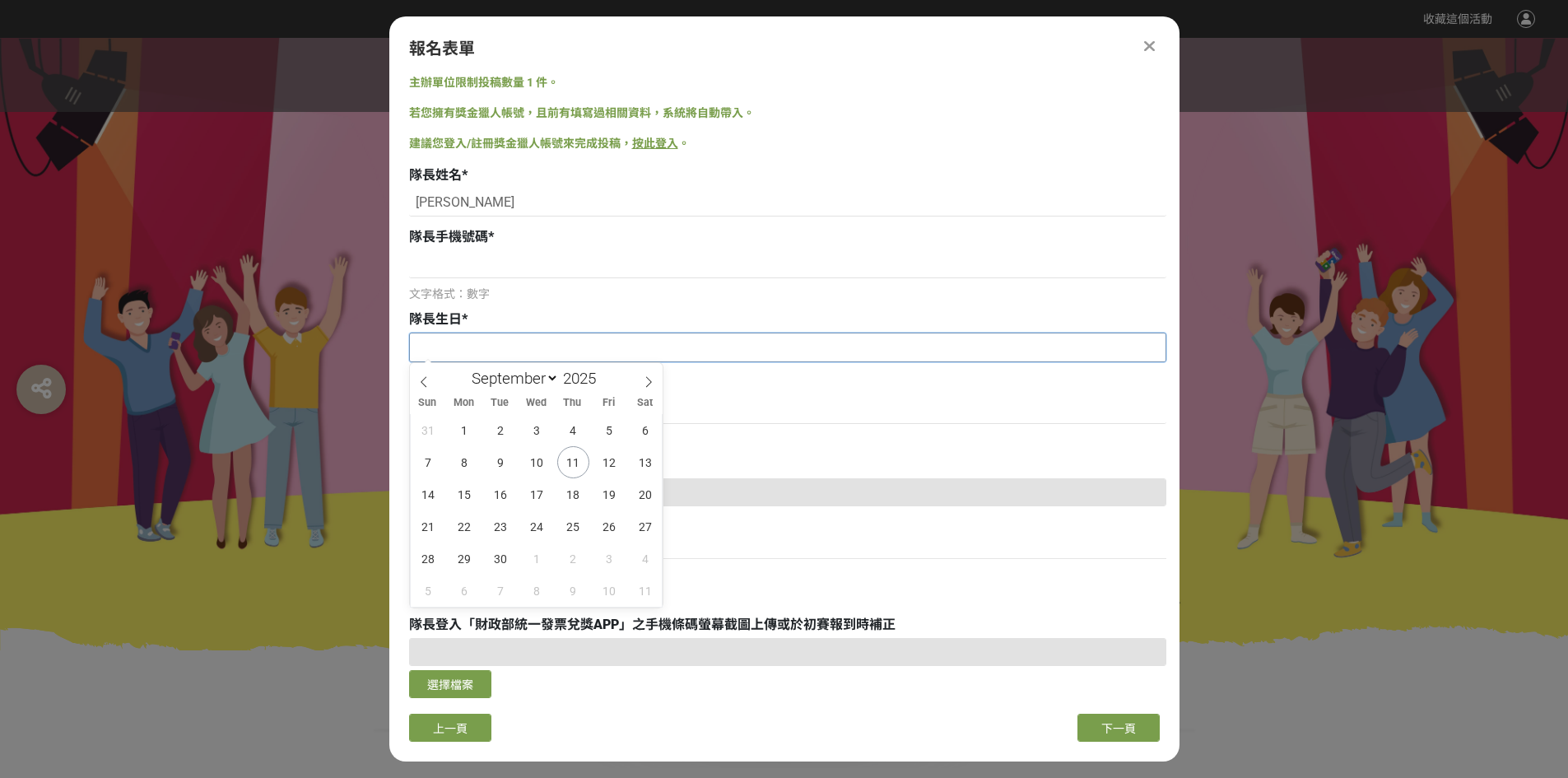
click at [665, 352] on input "text" at bounding box center [787, 347] width 756 height 28
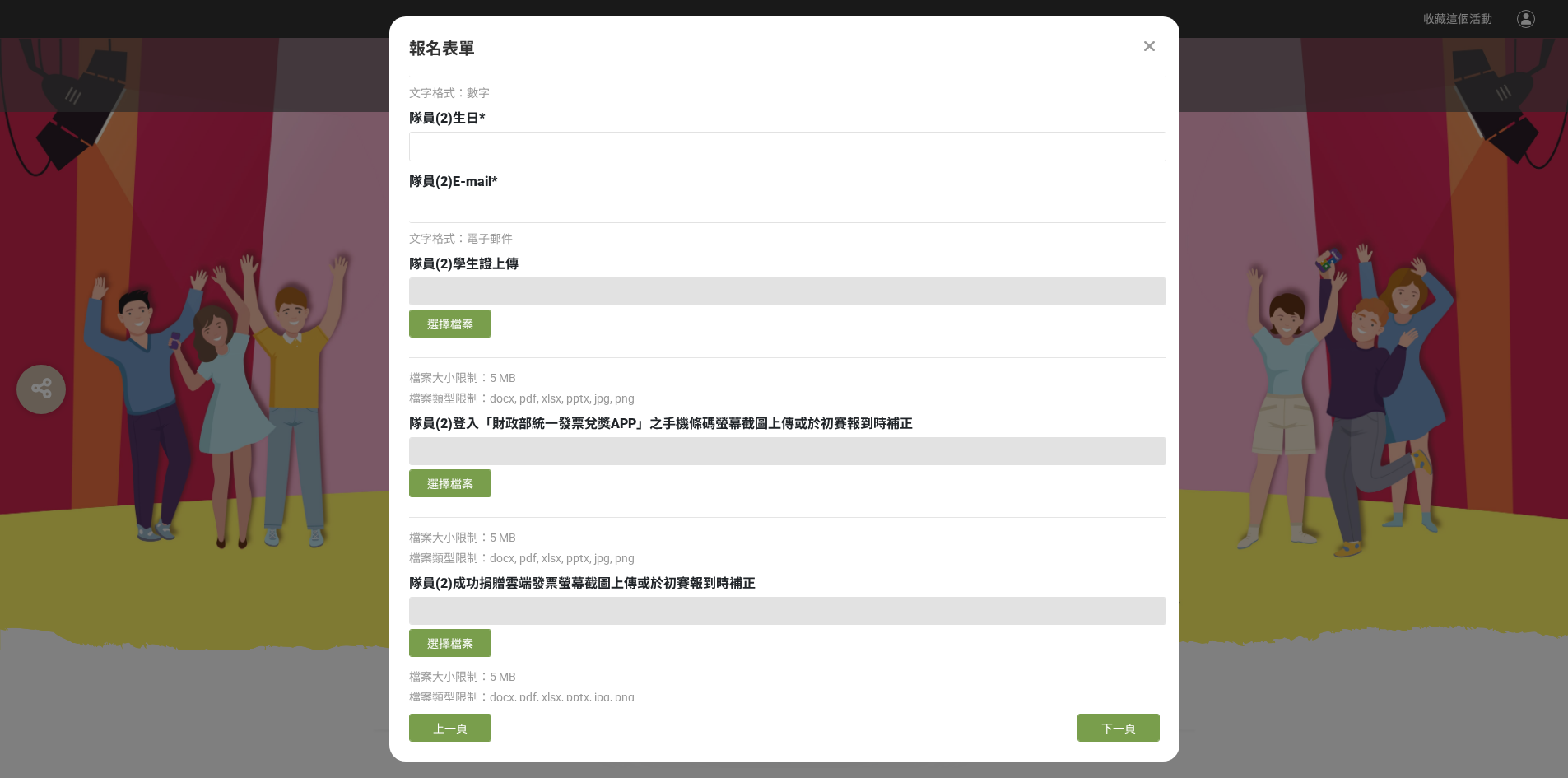
scroll to position [2244, 0]
